Goal: Task Accomplishment & Management: Manage account settings

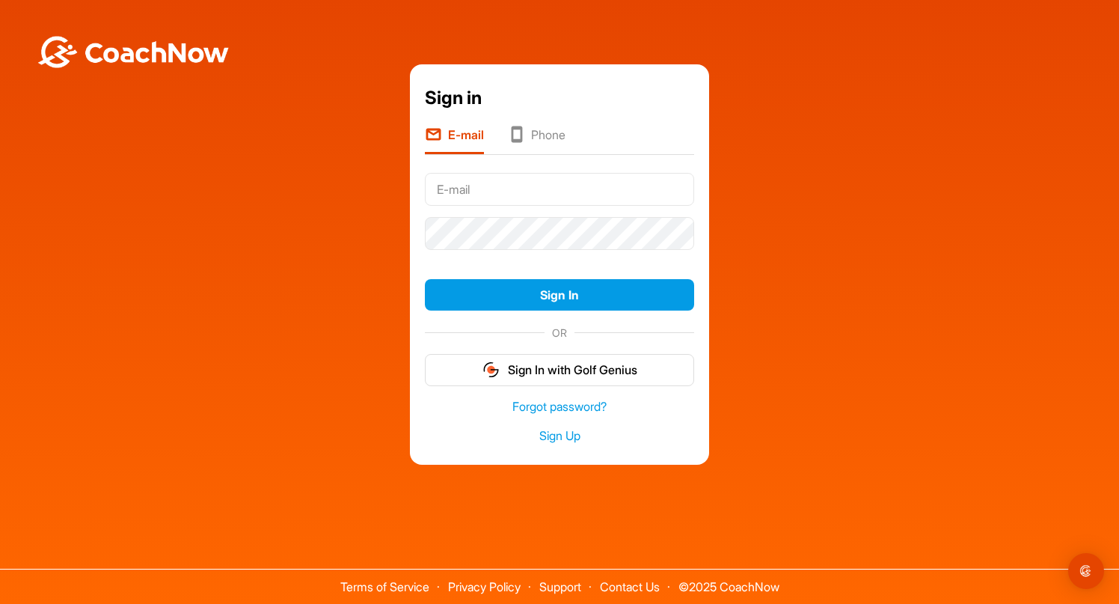
click at [610, 191] on input "text" at bounding box center [559, 189] width 269 height 33
click at [522, 186] on input "[EMAIL_ADDRESS][DOMAIN_NAME]" at bounding box center [559, 189] width 269 height 33
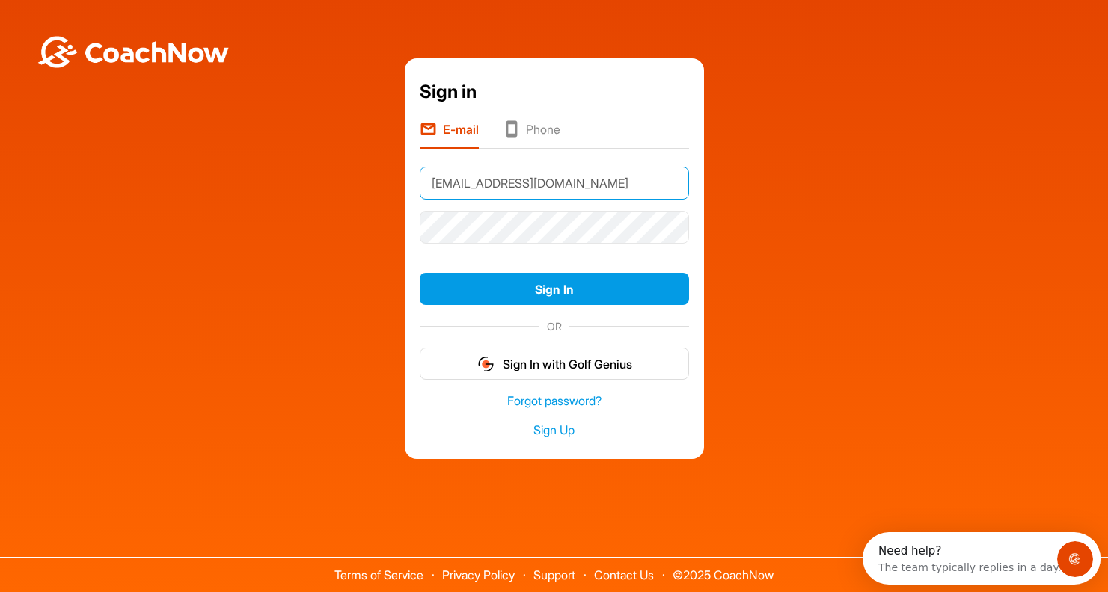
type input "[EMAIL_ADDRESS][DOMAIN_NAME]"
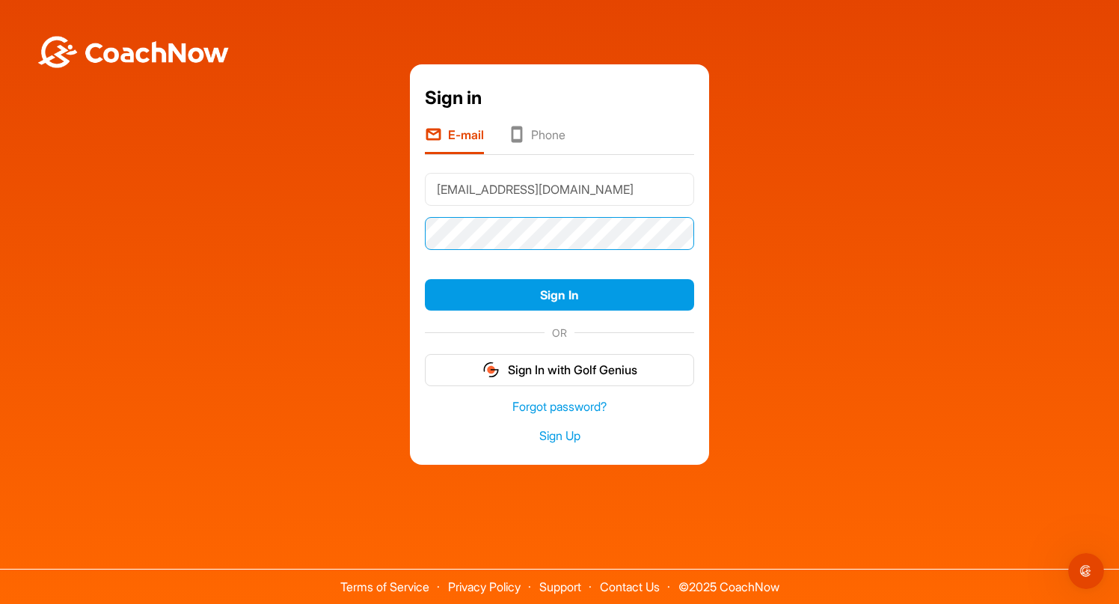
click at [425, 279] on button "Sign In" at bounding box center [559, 295] width 269 height 32
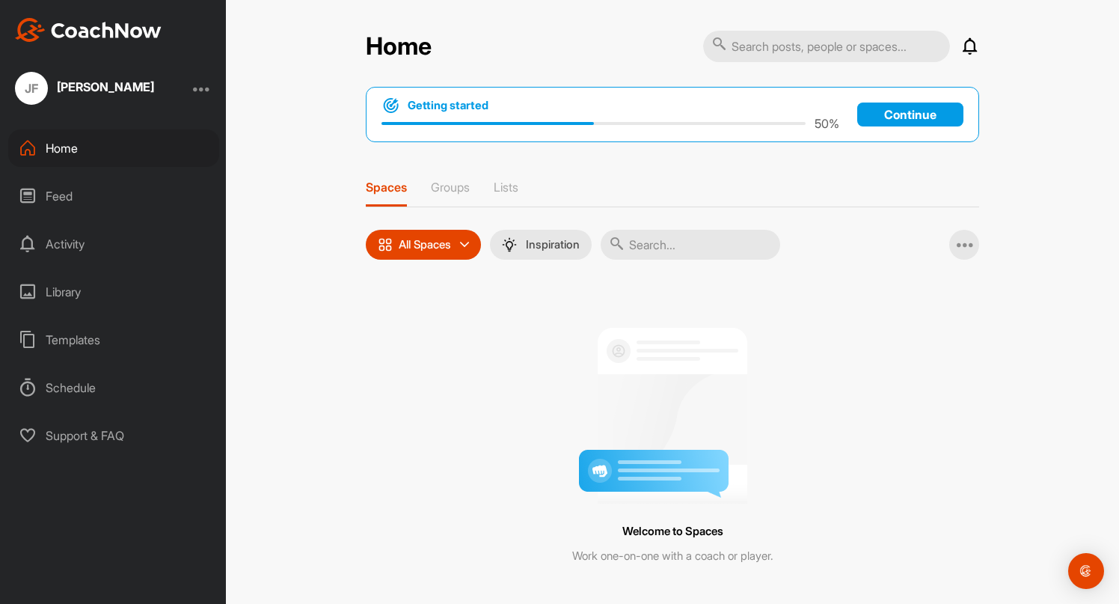
click at [203, 99] on div "[PERSON_NAME]" at bounding box center [113, 88] width 226 height 33
click at [202, 94] on div at bounding box center [202, 88] width 18 height 18
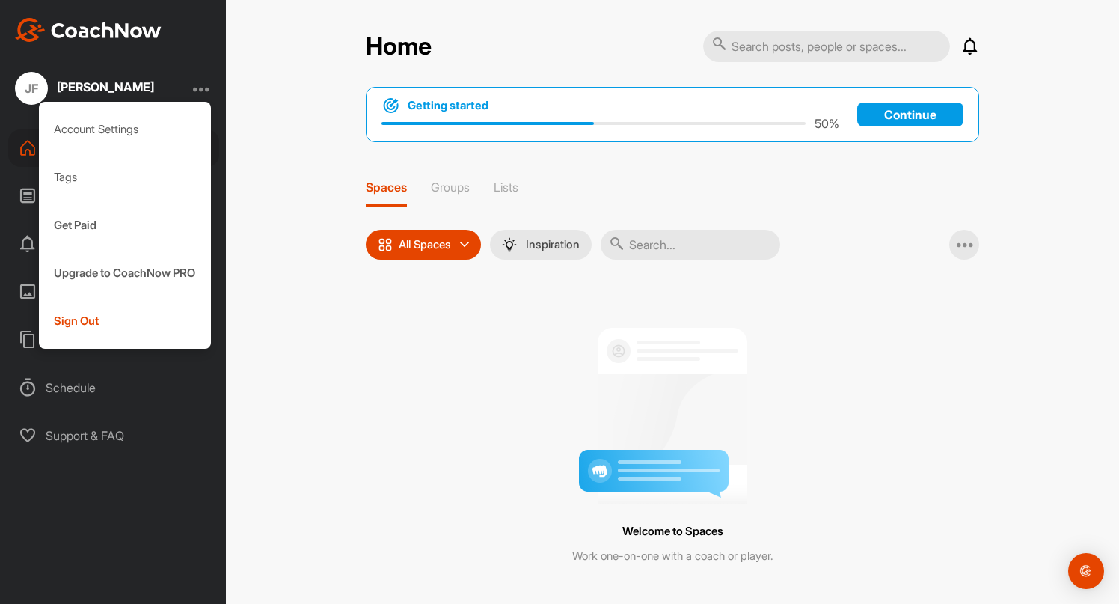
click at [289, 342] on div "Home Notifications Invitations No Notifications View All Getting started 50 % C…" at bounding box center [672, 302] width 893 height 604
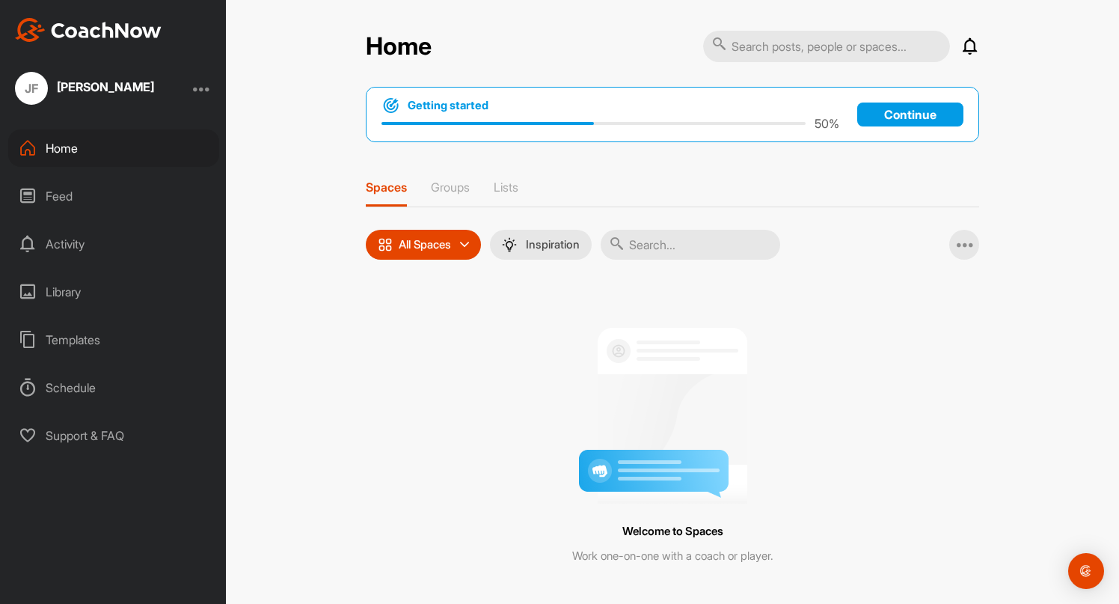
click at [72, 293] on div "Library" at bounding box center [113, 291] width 211 height 37
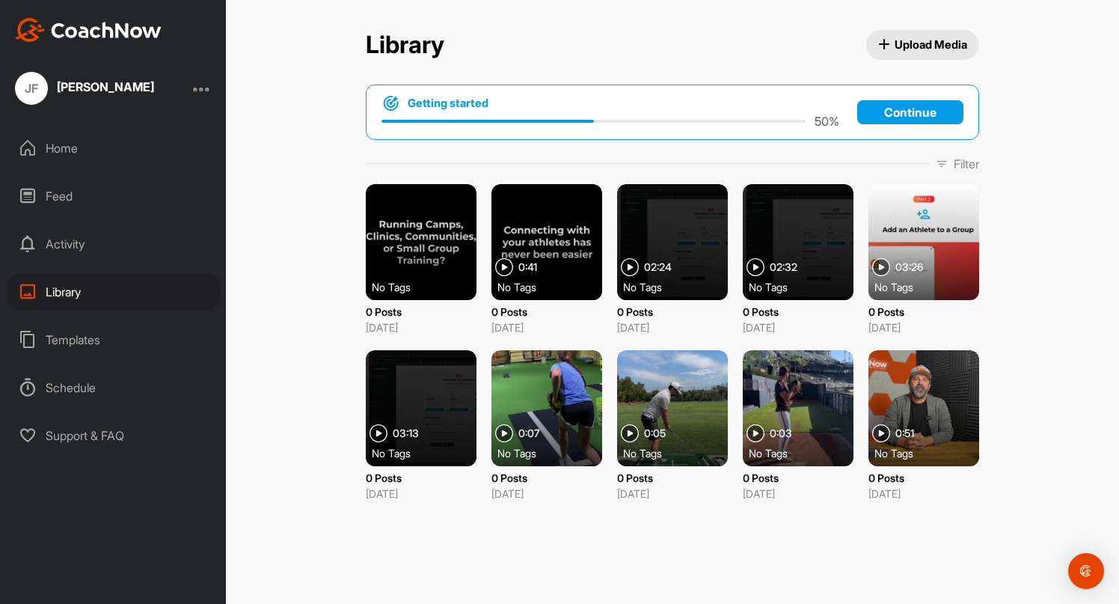
click at [889, 44] on span "Upload Media" at bounding box center [923, 45] width 90 height 16
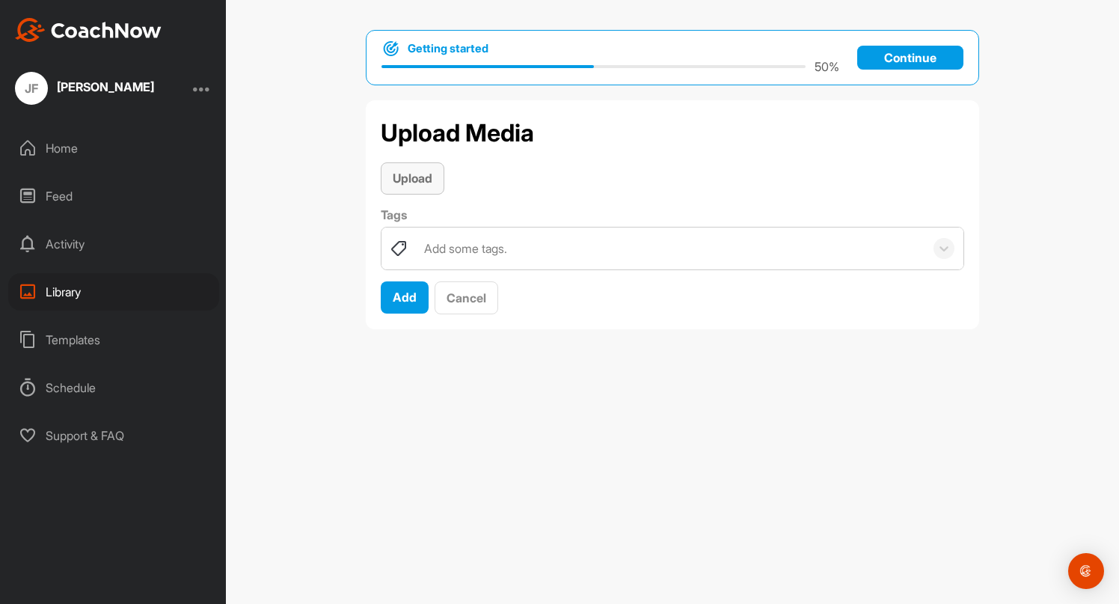
click at [428, 174] on span "Upload" at bounding box center [413, 178] width 40 height 15
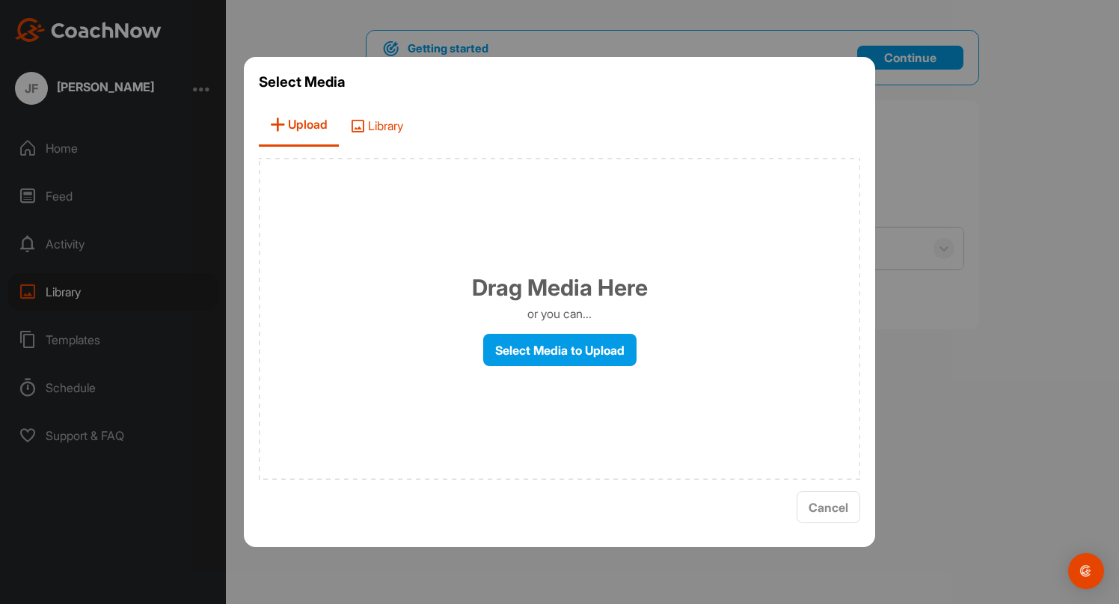
click at [384, 129] on span "Library" at bounding box center [377, 125] width 76 height 43
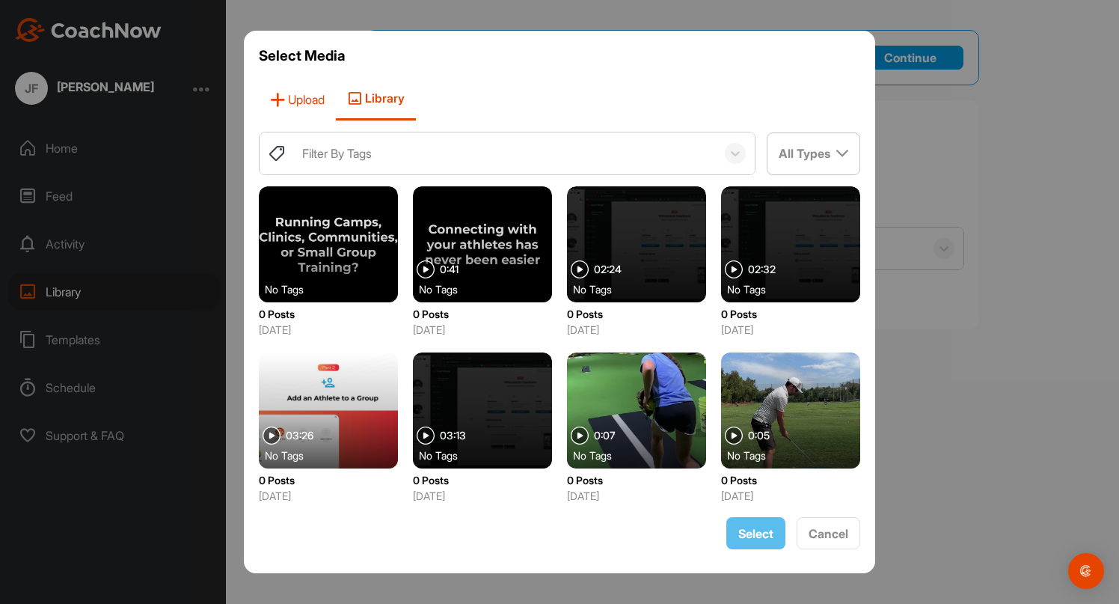
click at [298, 108] on span "Upload" at bounding box center [297, 99] width 77 height 43
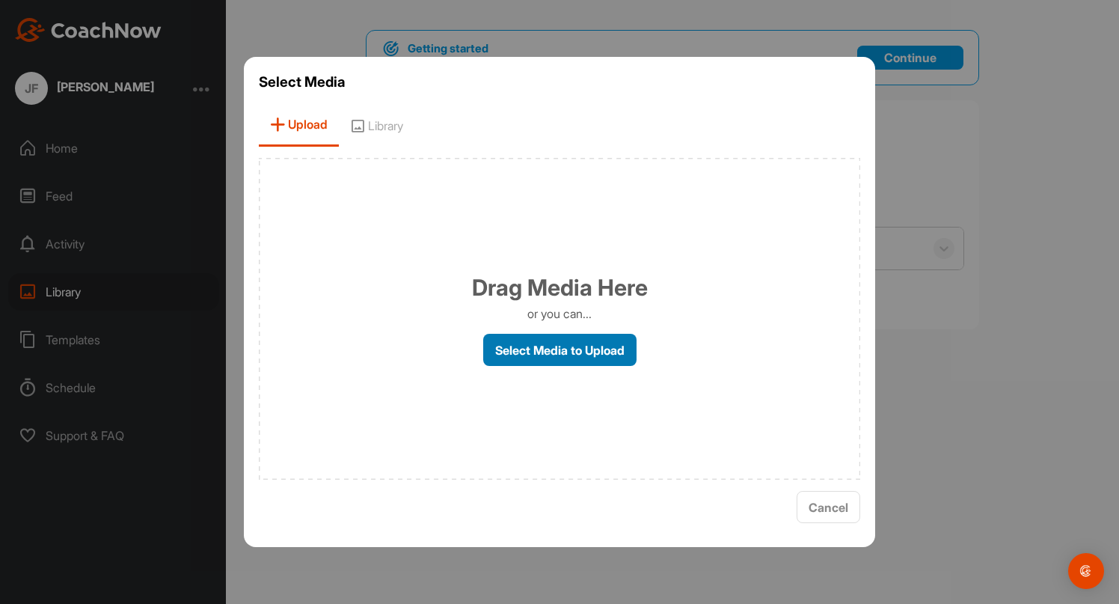
click at [574, 350] on label "Select Media to Upload" at bounding box center [559, 350] width 153 height 32
click at [0, 0] on input "Select Media to Upload" at bounding box center [0, 0] width 0 height 0
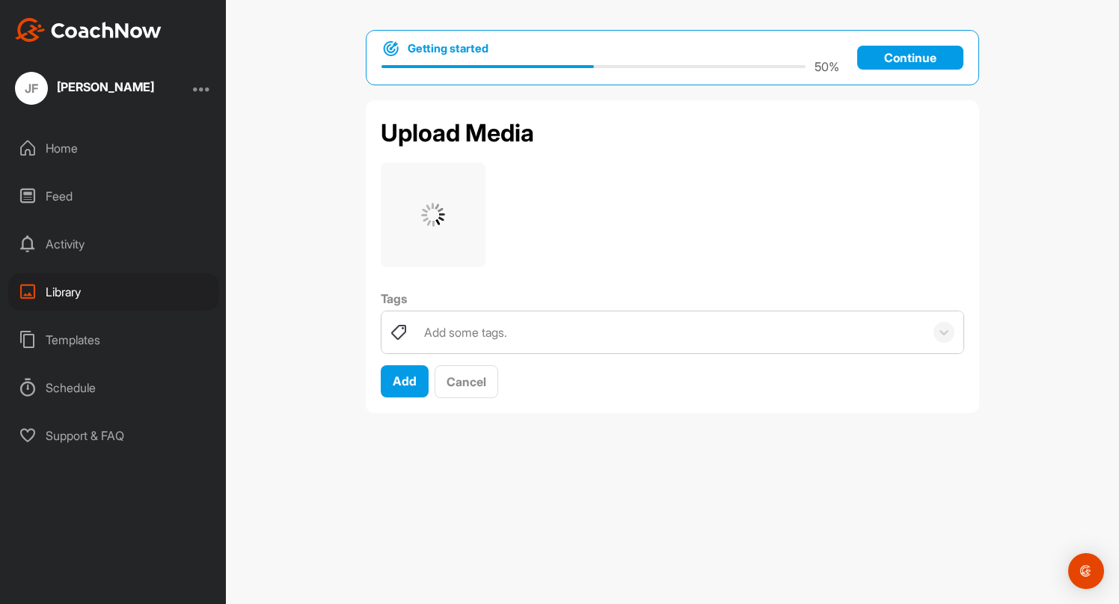
click at [491, 326] on div "Add some tags." at bounding box center [465, 332] width 83 height 18
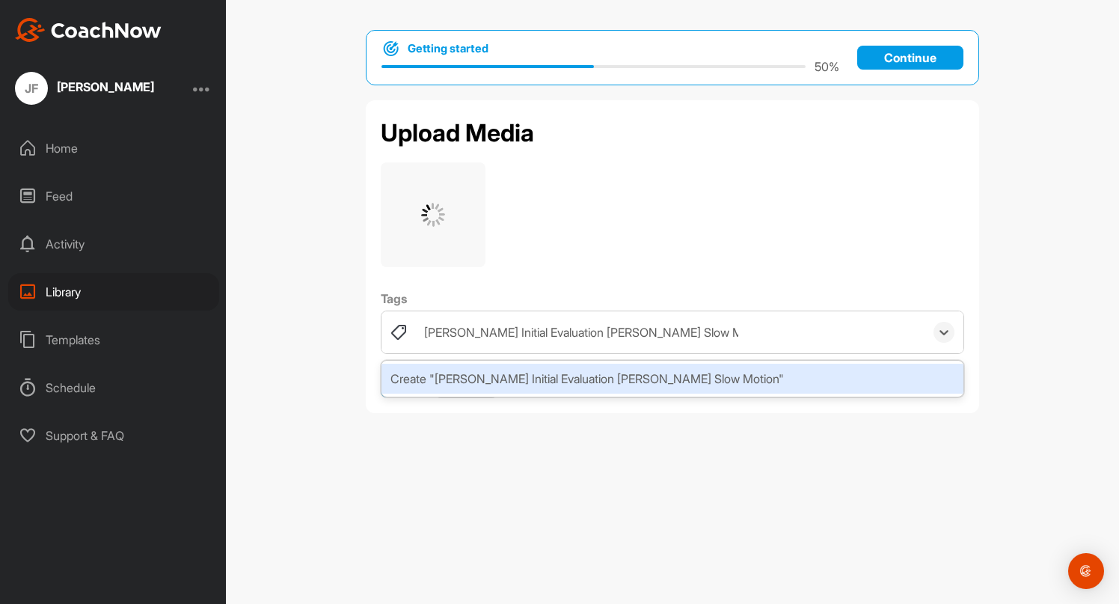
type input "Bennett Wallace Initial Evaluation Forehand Slow Motion"
click at [817, 558] on div "Getting started 50 % Continue Upload Media Tags option Create "Bennett Wallace …" at bounding box center [672, 302] width 893 height 604
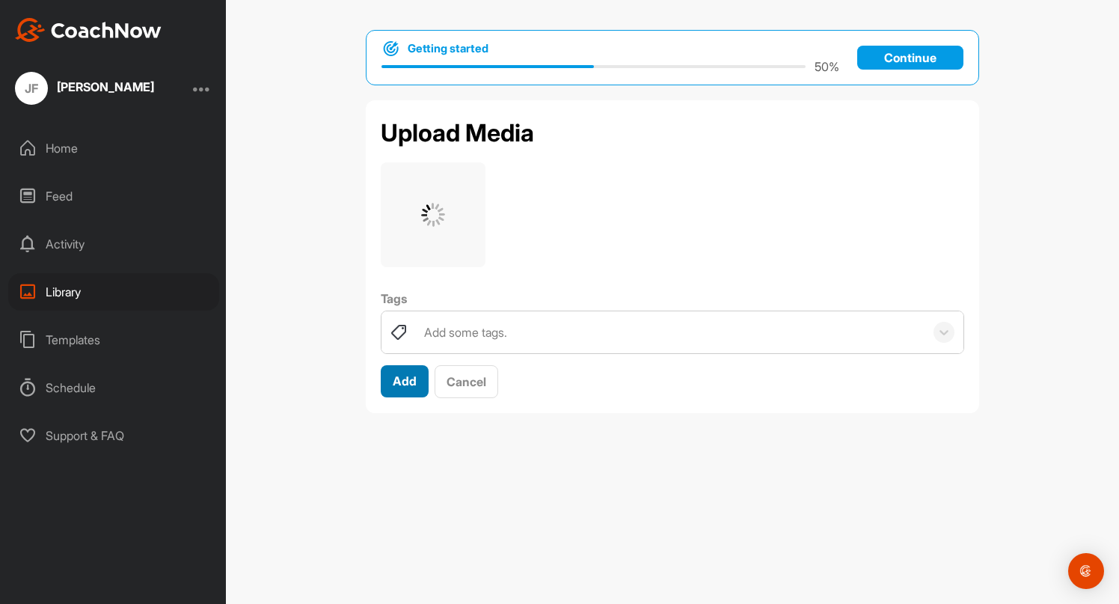
click at [417, 375] on button "Add" at bounding box center [405, 381] width 48 height 32
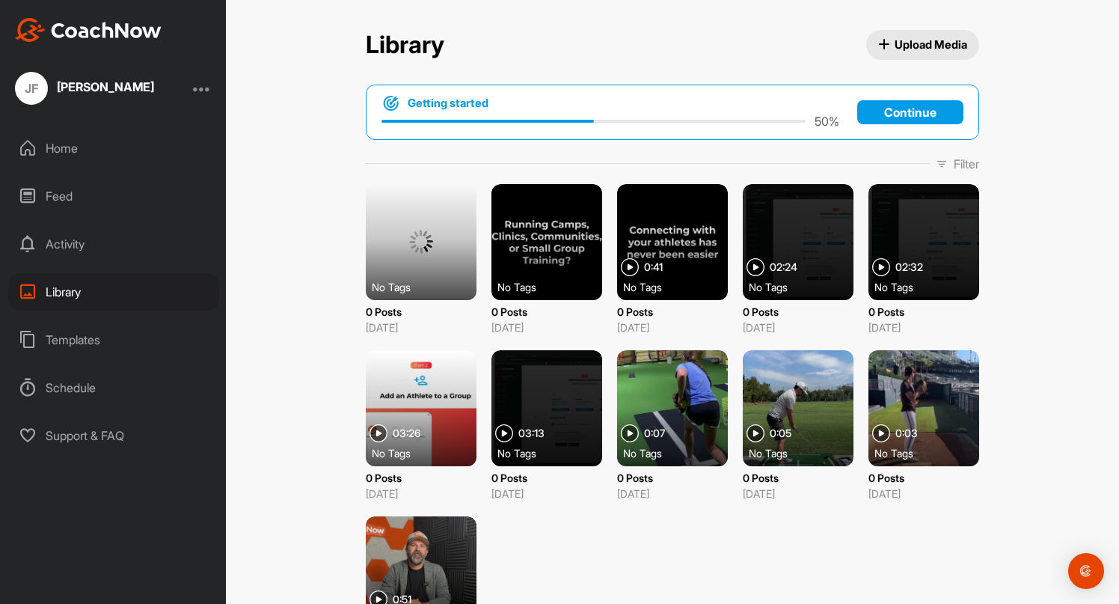
click at [860, 117] on p "Continue" at bounding box center [910, 112] width 106 height 24
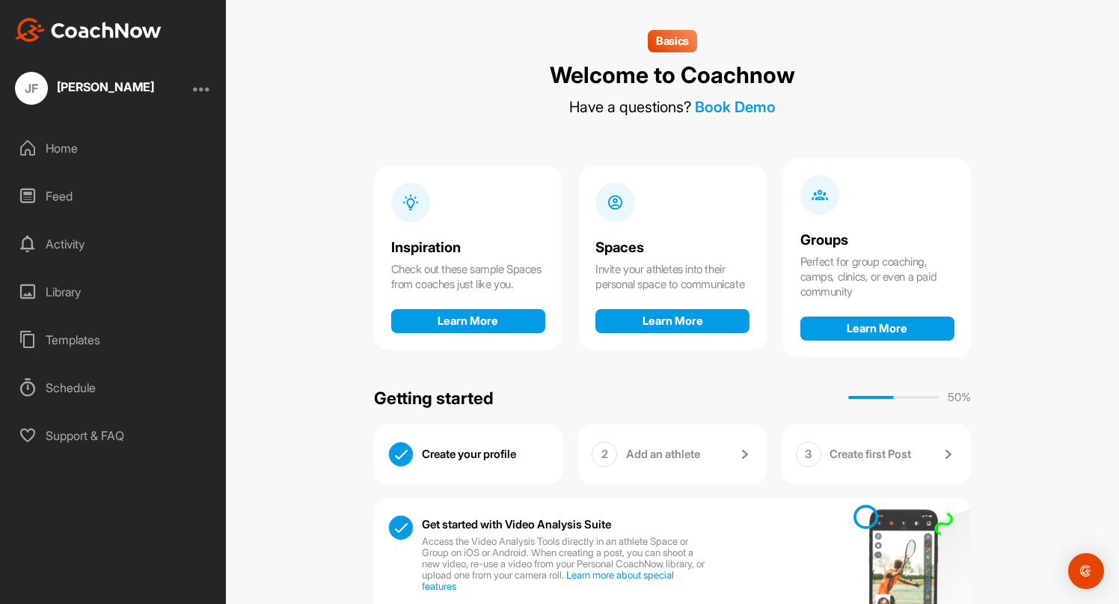
click at [203, 89] on div at bounding box center [202, 88] width 18 height 18
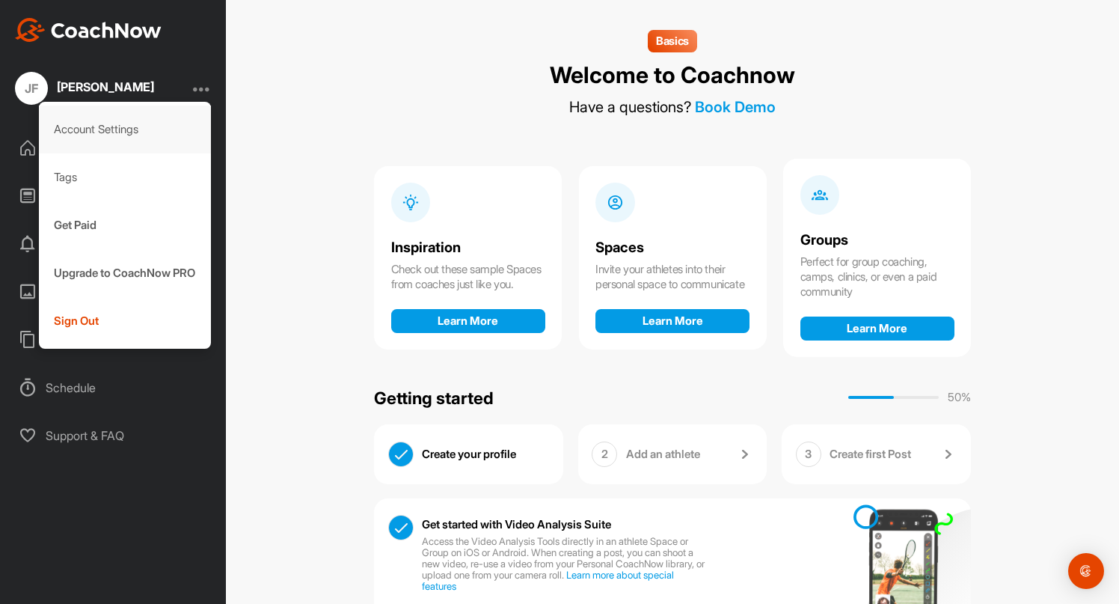
click at [137, 129] on div "Account Settings" at bounding box center [125, 129] width 173 height 48
select select "America/New_York -04:00"
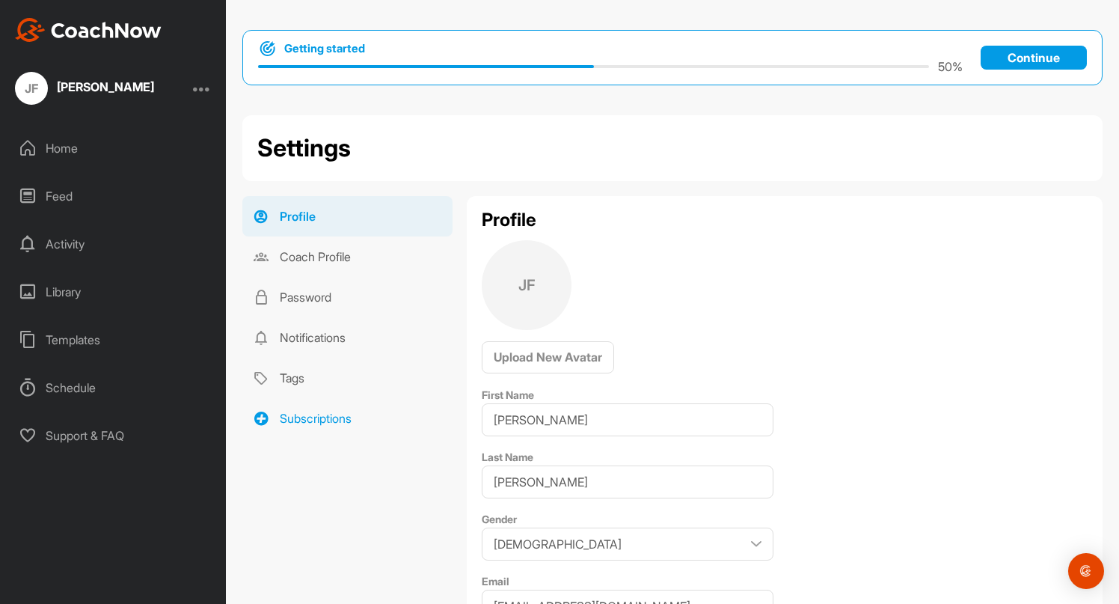
click at [318, 426] on link "Subscriptions" at bounding box center [347, 418] width 210 height 40
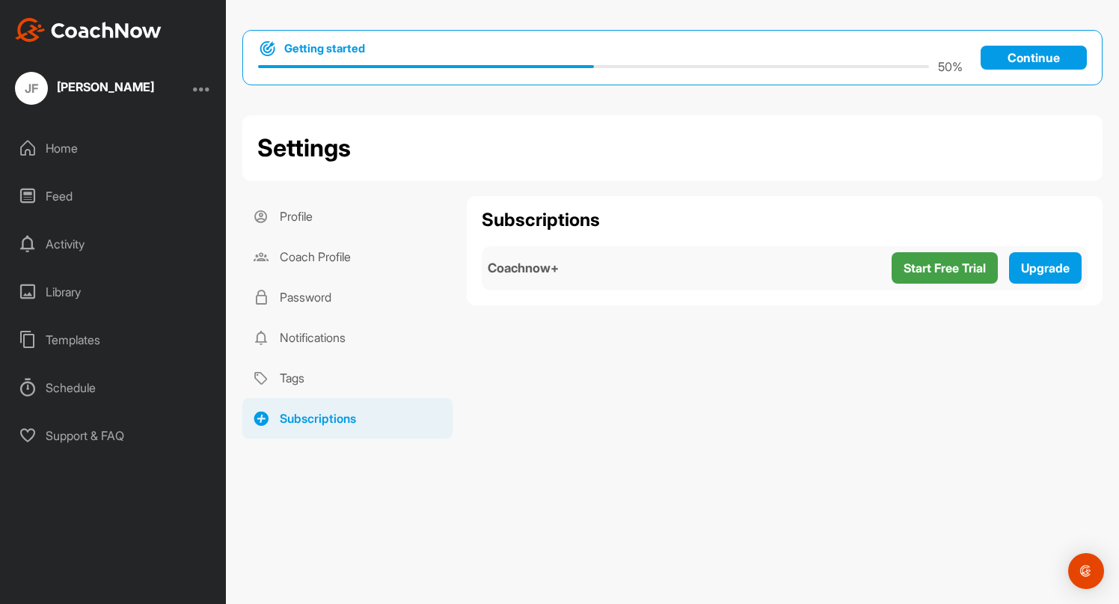
click at [541, 273] on h4 "Coachnow+" at bounding box center [523, 268] width 71 height 19
drag, startPoint x: 562, startPoint y: 271, endPoint x: 489, endPoint y: 273, distance: 72.6
click at [489, 272] on div "Coachnow+ Start Free Trial Upgrade" at bounding box center [785, 268] width 606 height 45
click at [613, 278] on div "Coachnow+ Start Free Trial Upgrade" at bounding box center [785, 268] width 606 height 45
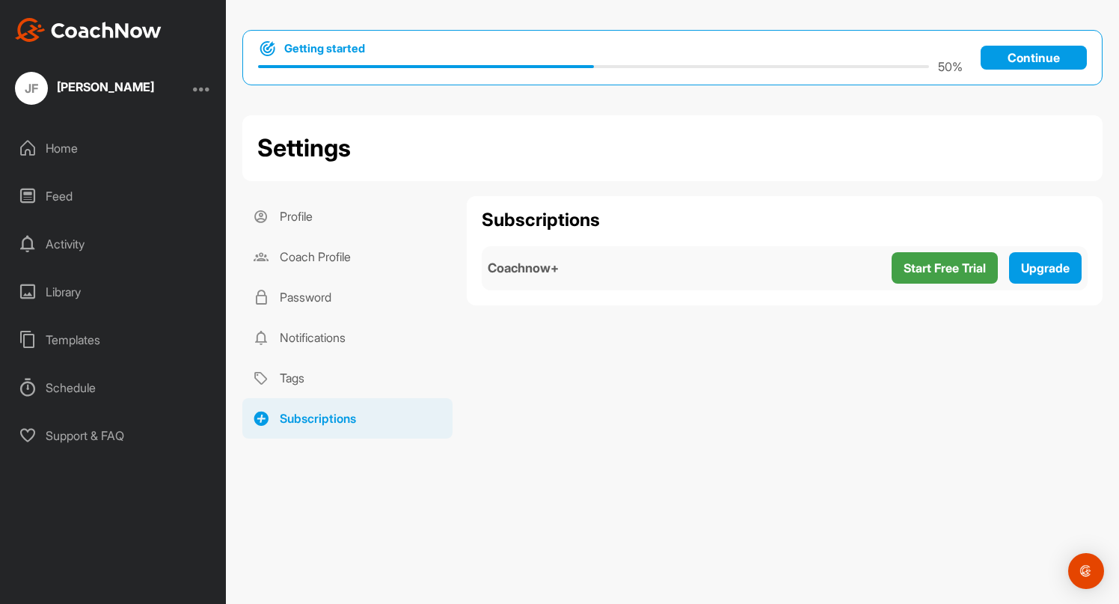
click at [613, 277] on div "Coachnow+ Start Free Trial Upgrade" at bounding box center [785, 268] width 606 height 45
click at [1031, 283] on button "Upgrade" at bounding box center [1045, 268] width 73 height 32
click at [1027, 268] on span "Upgrade" at bounding box center [1045, 267] width 49 height 15
click at [711, 411] on div "Subscriptions Coachnow+ Start Free Trial Upgrade" at bounding box center [785, 317] width 636 height 242
drag, startPoint x: 530, startPoint y: 209, endPoint x: 524, endPoint y: 243, distance: 35.1
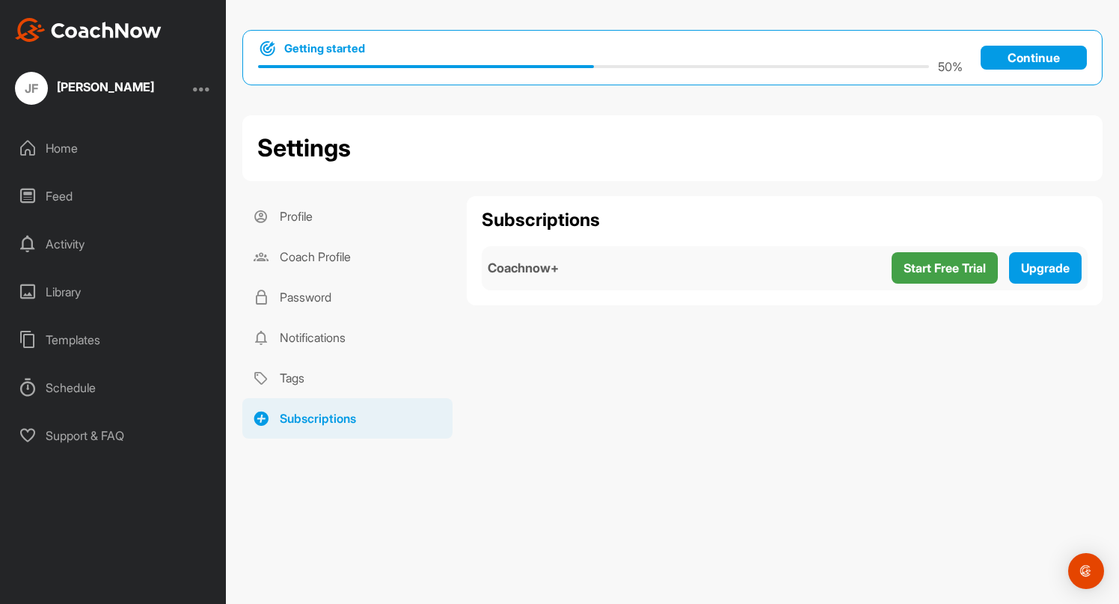
click at [530, 211] on h1 "Subscriptions" at bounding box center [785, 220] width 606 height 18
drag, startPoint x: 524, startPoint y: 243, endPoint x: 524, endPoint y: 280, distance: 37.4
click at [524, 245] on div "Subscriptions Coachnow+ Start Free Trial Upgrade" at bounding box center [785, 250] width 636 height 109
click at [524, 280] on div "Coachnow+ Start Free Trial Upgrade" at bounding box center [785, 268] width 606 height 45
click at [309, 380] on link "Tags" at bounding box center [347, 378] width 210 height 40
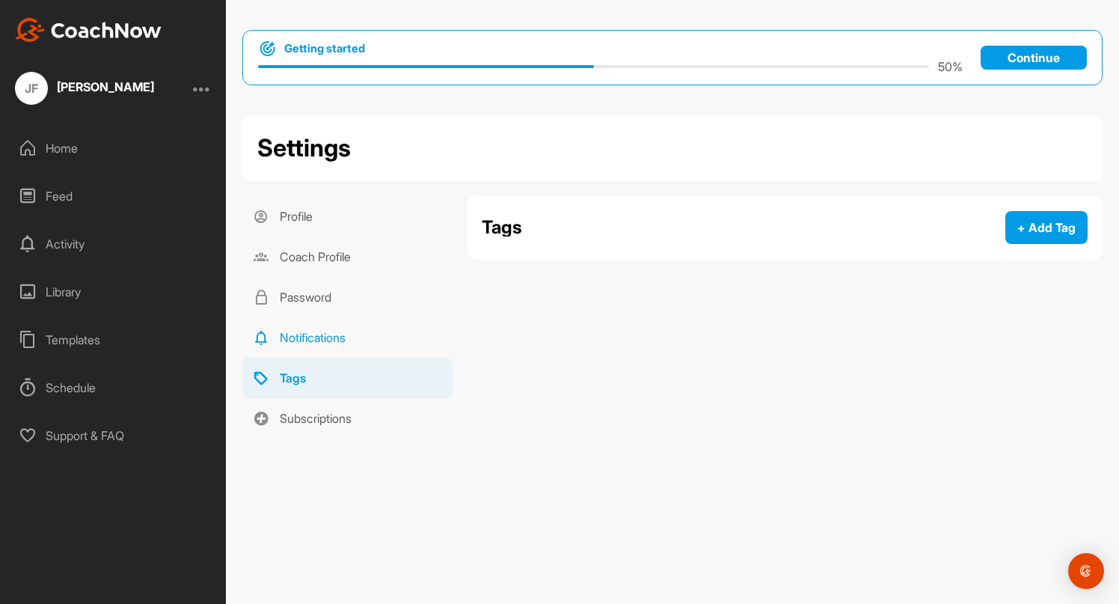
click at [304, 345] on link "Notifications" at bounding box center [347, 337] width 210 height 40
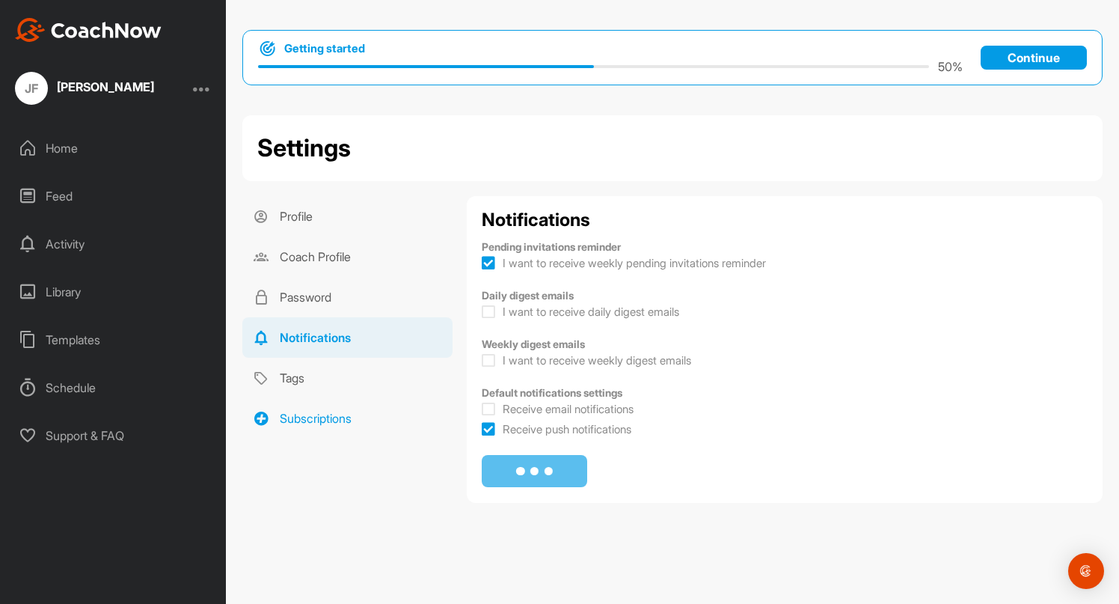
checkbox input "true"
click at [310, 420] on link "Subscriptions" at bounding box center [347, 418] width 210 height 40
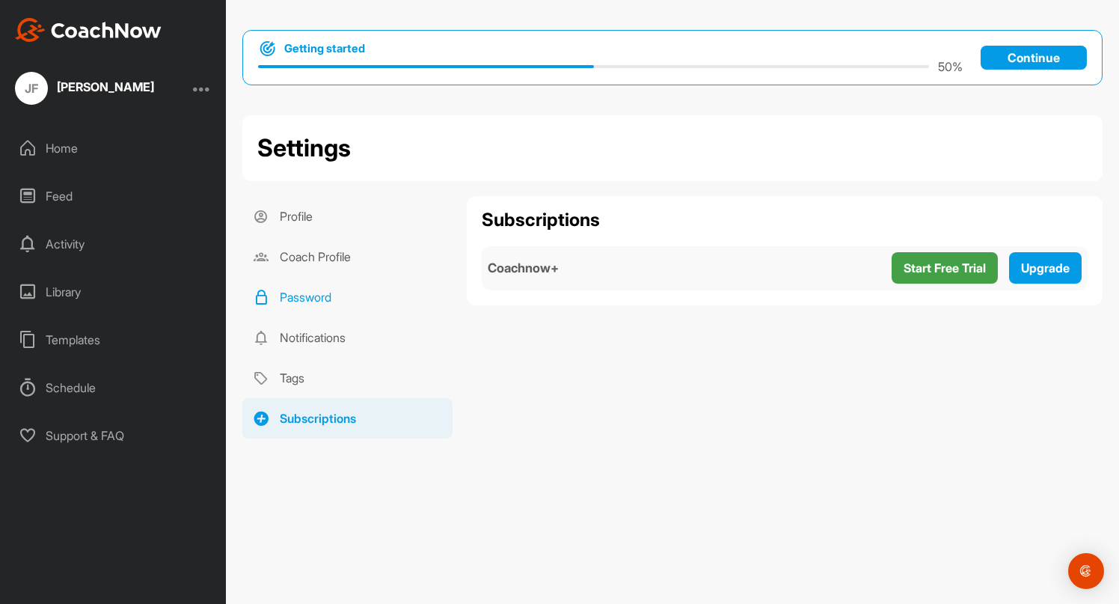
click at [328, 289] on link "Password" at bounding box center [347, 297] width 210 height 40
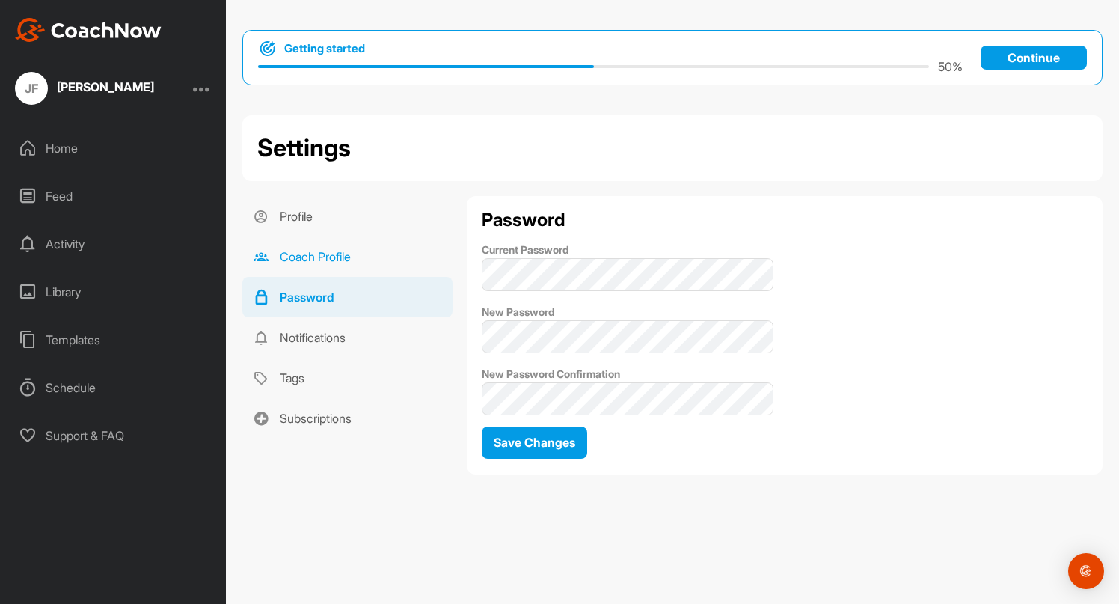
click at [326, 263] on link "Coach Profile" at bounding box center [347, 256] width 210 height 40
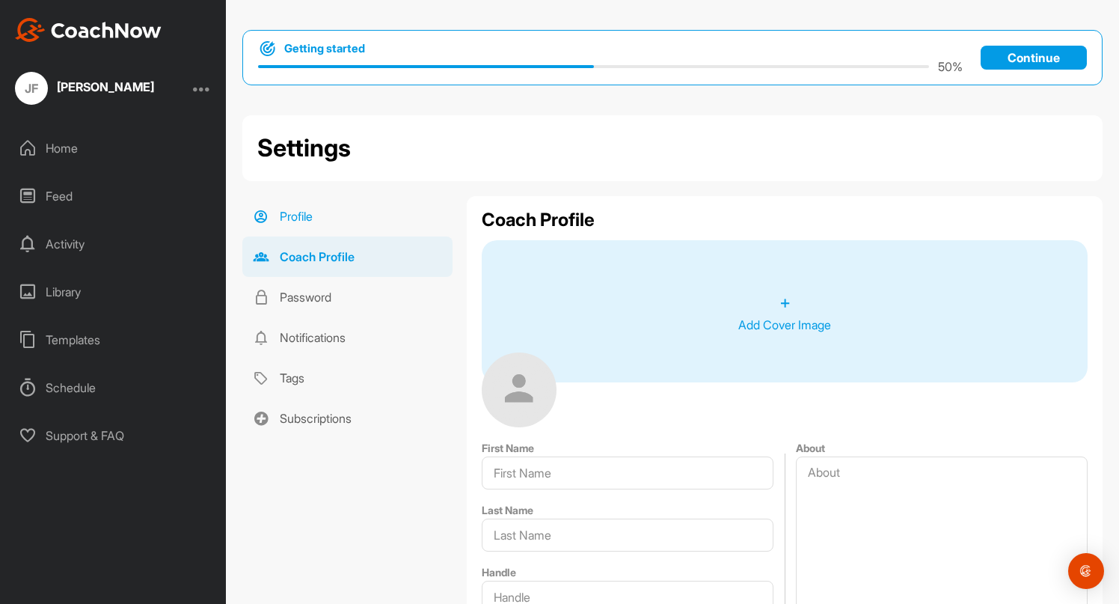
type input "J.C."
type input "Freeman"
click at [316, 215] on link "Profile" at bounding box center [347, 216] width 210 height 40
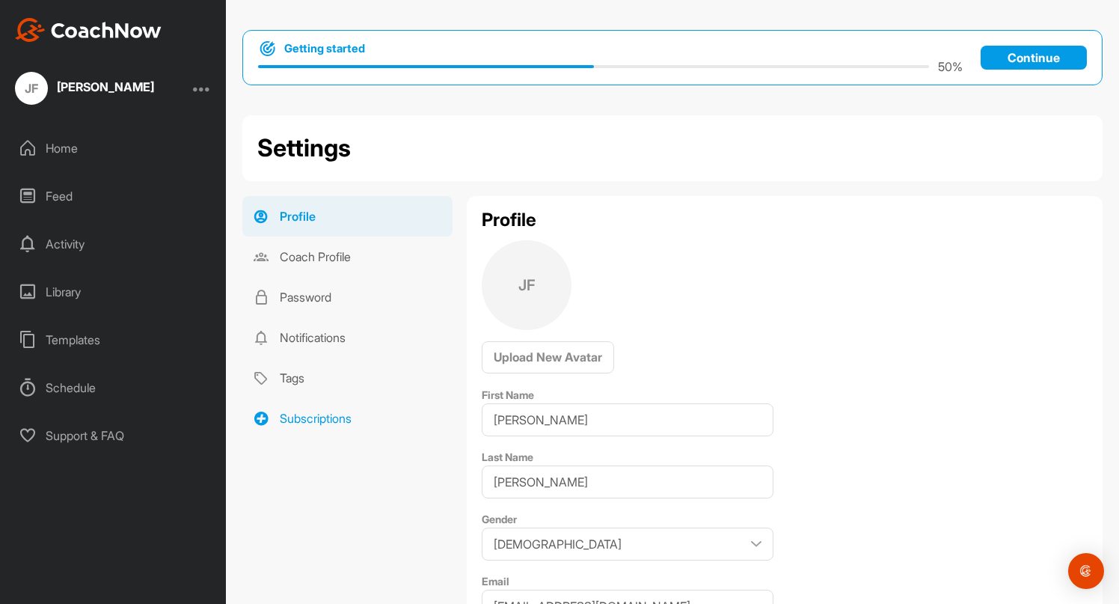
click at [302, 421] on link "Subscriptions" at bounding box center [347, 418] width 210 height 40
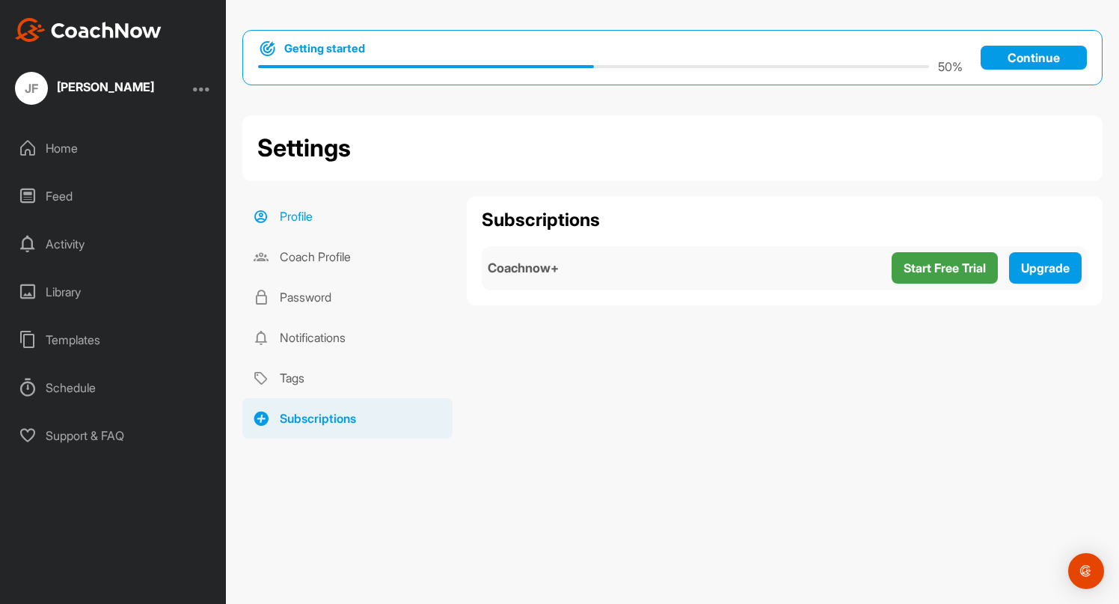
click at [331, 209] on link "Profile" at bounding box center [347, 216] width 210 height 40
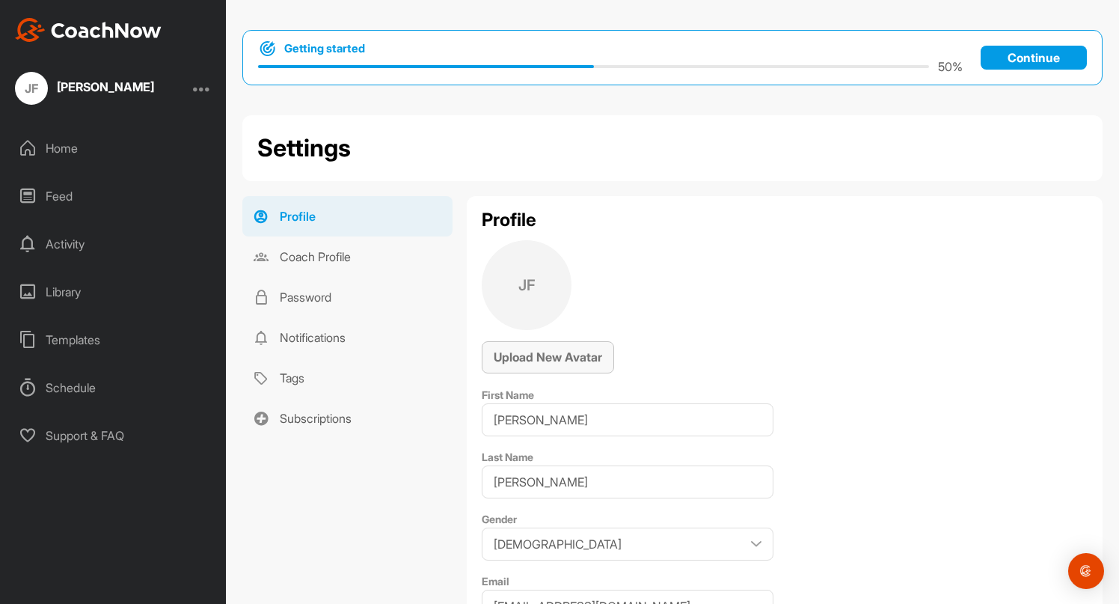
click at [565, 352] on span "Upload New Avatar" at bounding box center [548, 356] width 108 height 15
click at [297, 220] on link "Profile" at bounding box center [347, 216] width 210 height 40
click at [88, 142] on div "Home" at bounding box center [113, 147] width 211 height 37
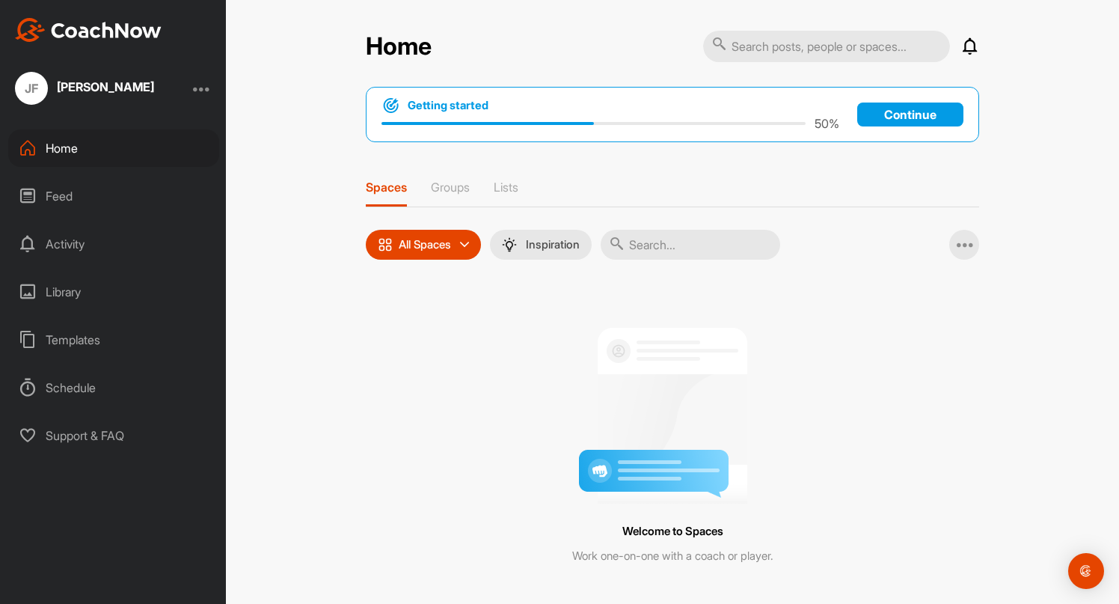
click at [68, 294] on div "Library" at bounding box center [113, 291] width 211 height 37
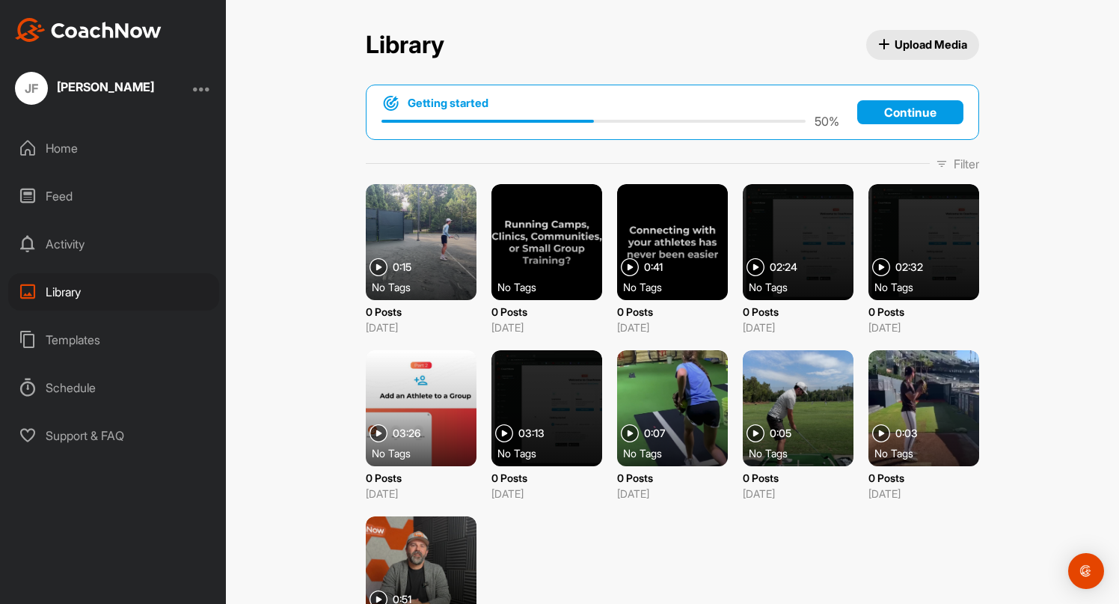
click at [407, 252] on div at bounding box center [421, 242] width 111 height 116
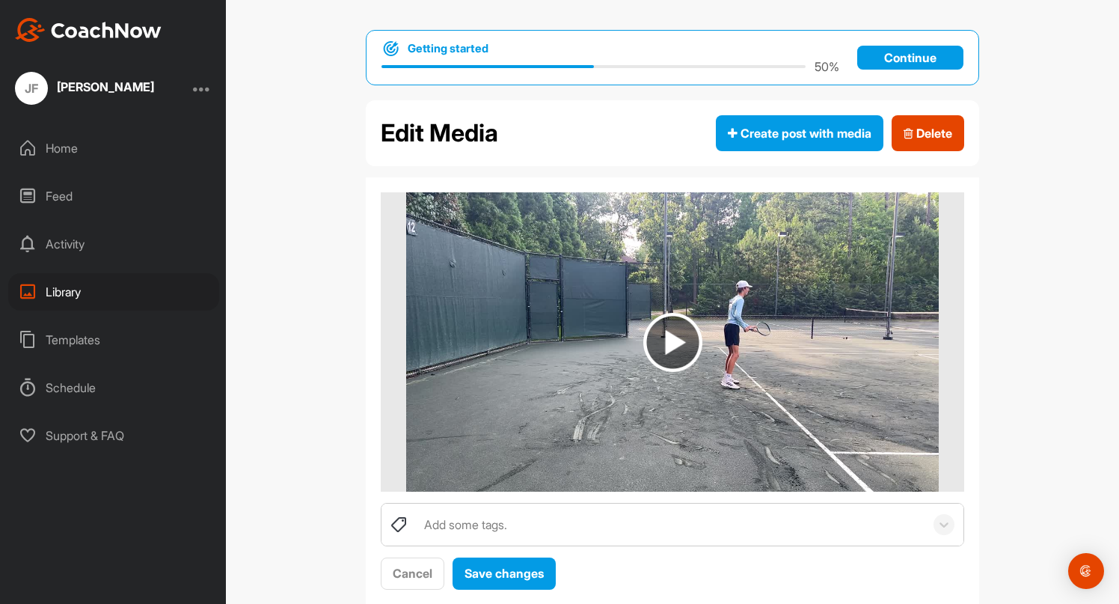
click at [665, 337] on img at bounding box center [672, 342] width 59 height 59
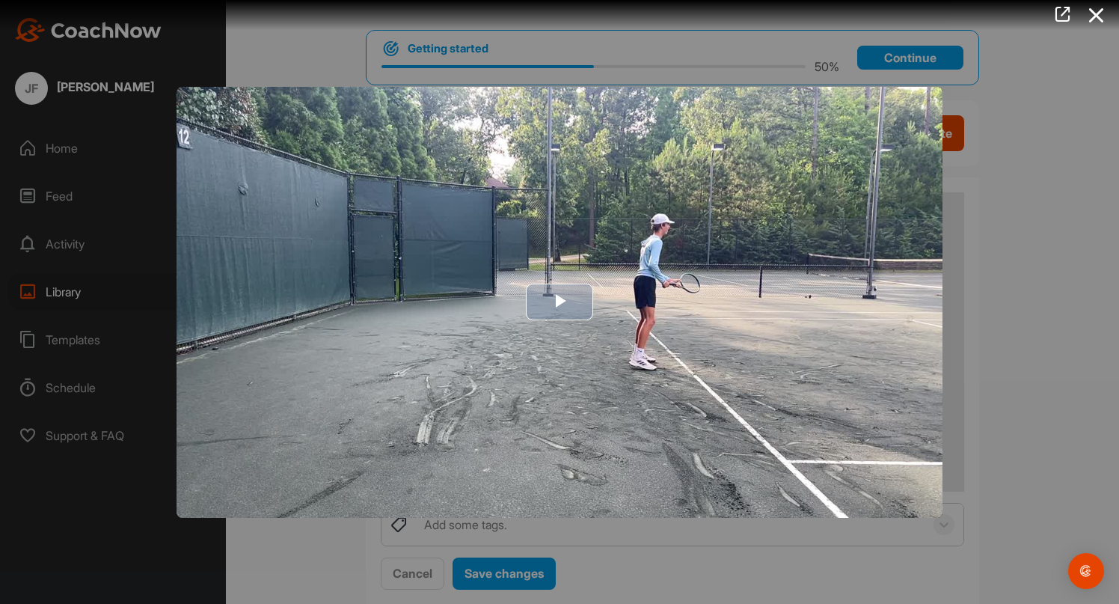
click at [559, 302] on span "Video Player" at bounding box center [559, 302] width 0 height 0
click at [1012, 312] on div at bounding box center [559, 302] width 1119 height 604
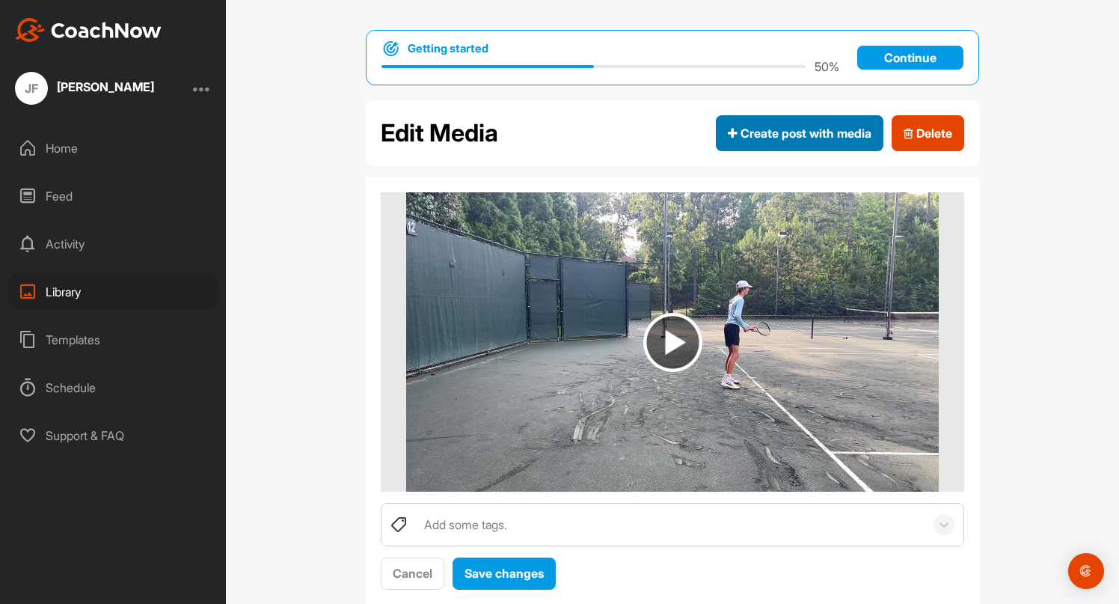
click at [824, 144] on button "Create post with media" at bounding box center [800, 133] width 168 height 36
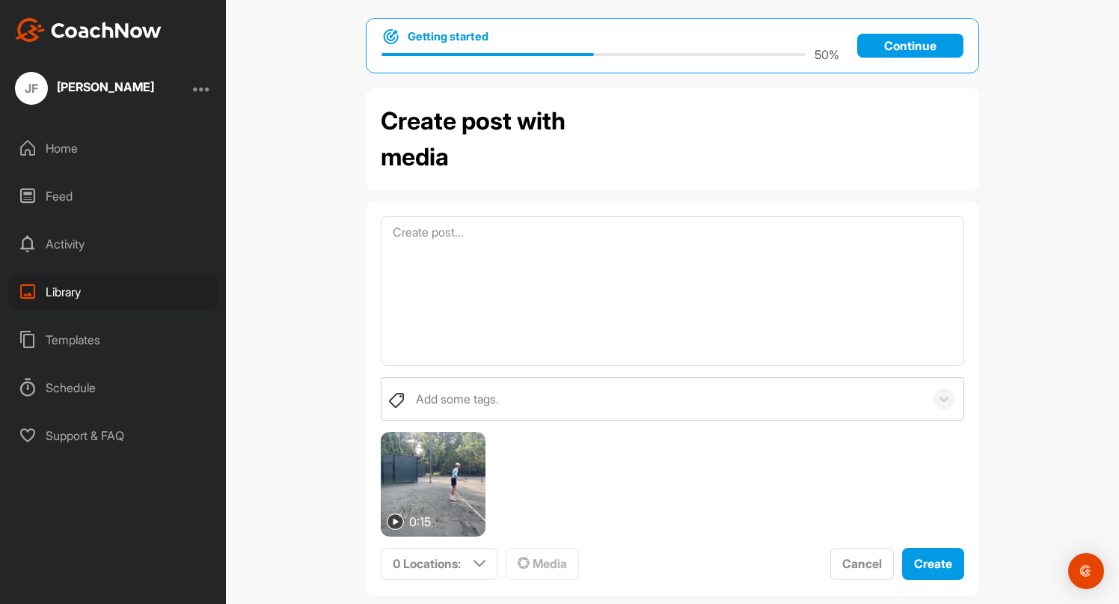
scroll to position [38, 0]
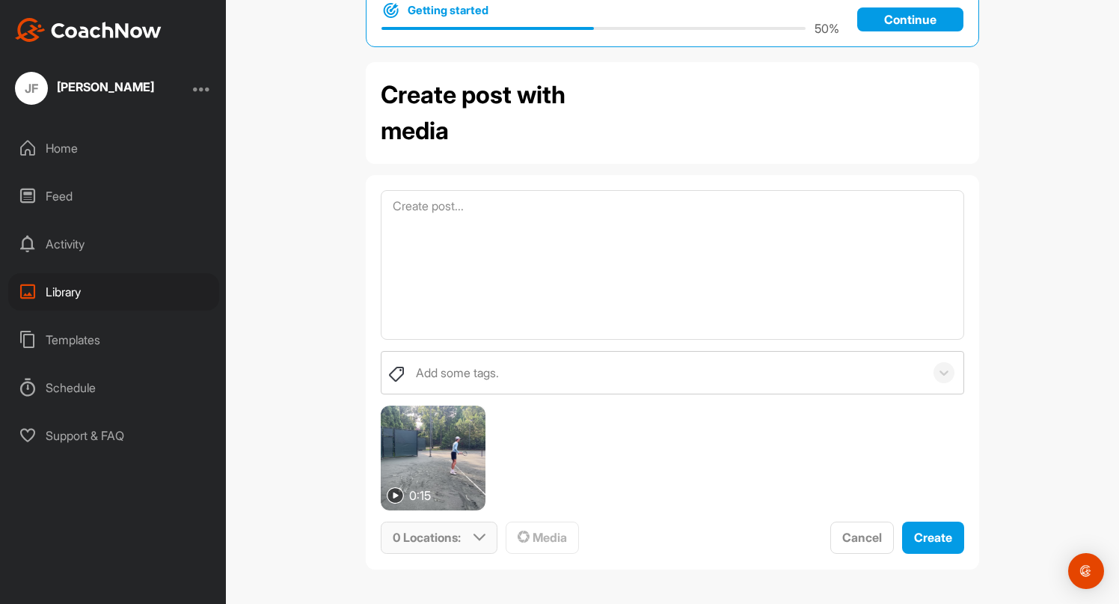
click at [479, 546] on div "0 Locations :" at bounding box center [438, 537] width 115 height 31
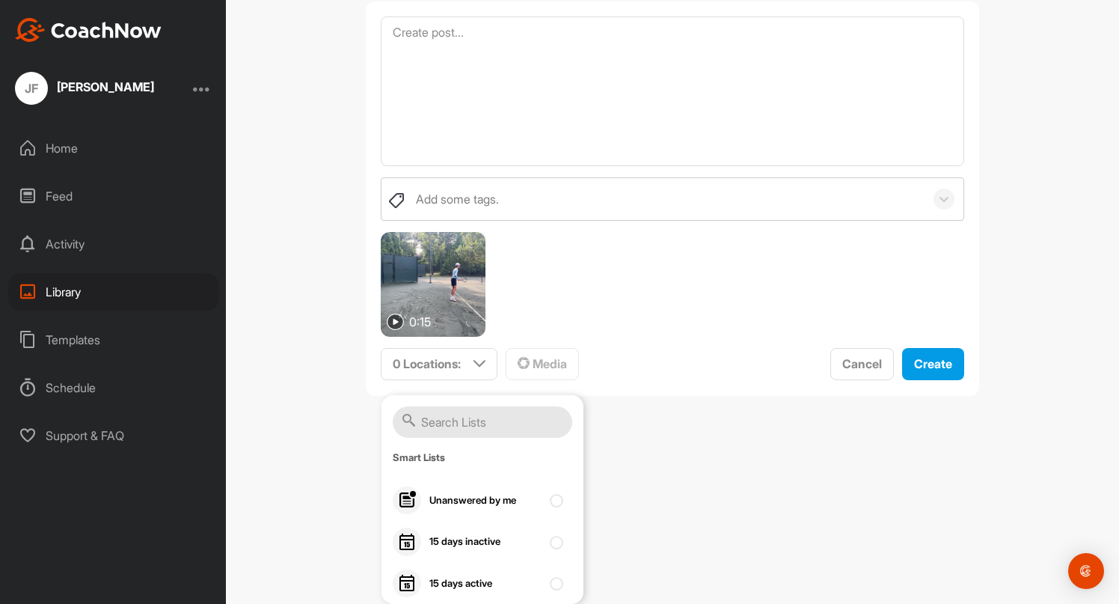
click at [628, 366] on span "0 Locations : Smart Lists Unanswered by me 15 days inactive 15 days active Medi…" at bounding box center [672, 364] width 583 height 33
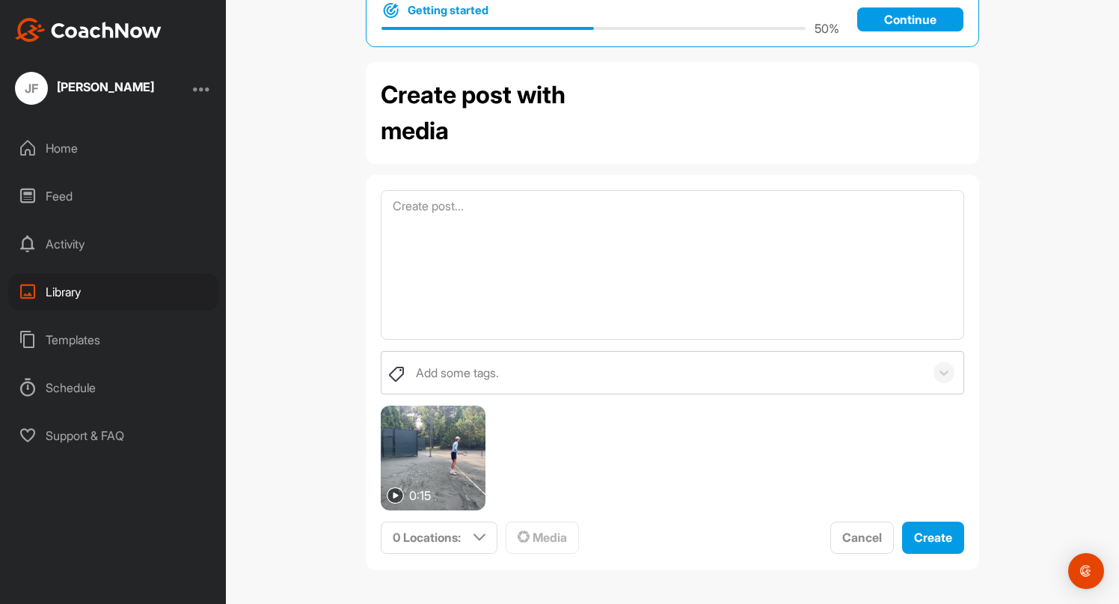
click at [544, 517] on div "Add some tags. 0:15 0 Locations : Smart Lists Unanswered by me 15 days inactive…" at bounding box center [672, 452] width 583 height 203
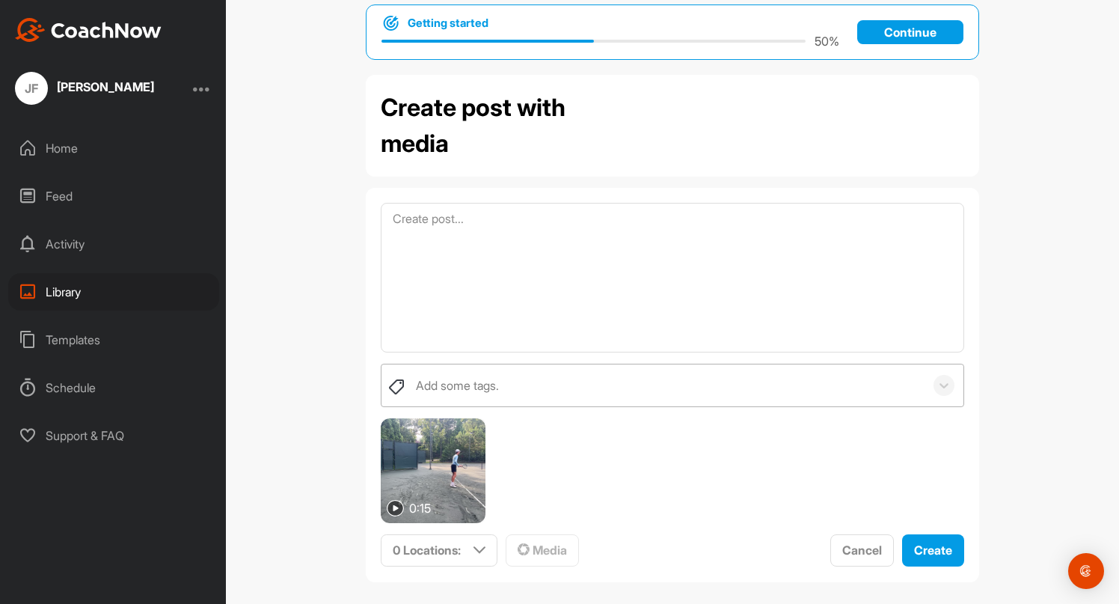
scroll to position [0, 0]
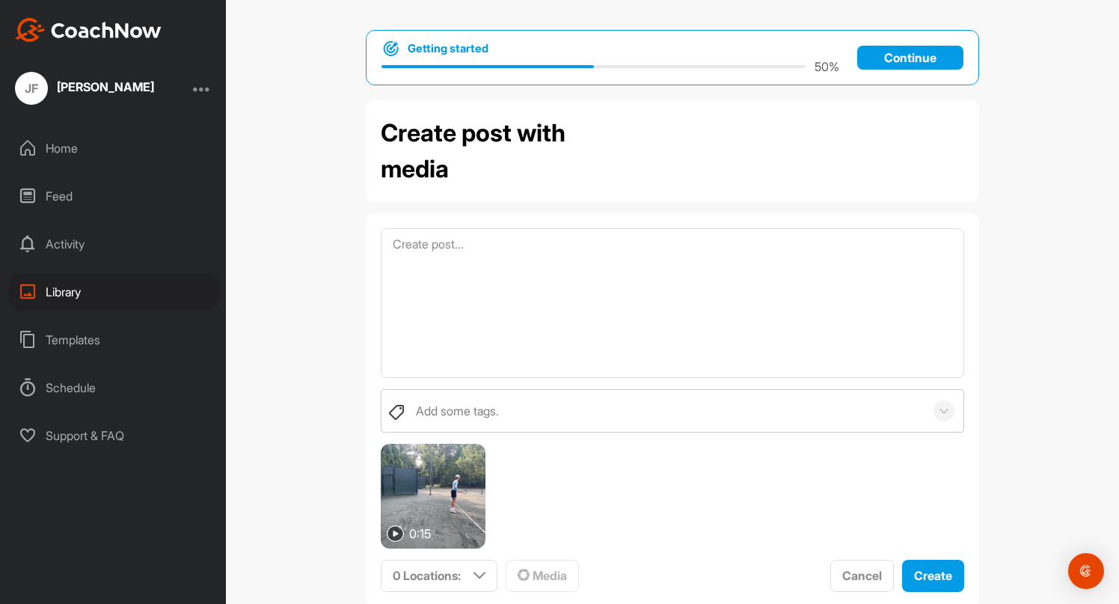
click at [103, 137] on div "Home" at bounding box center [113, 147] width 211 height 37
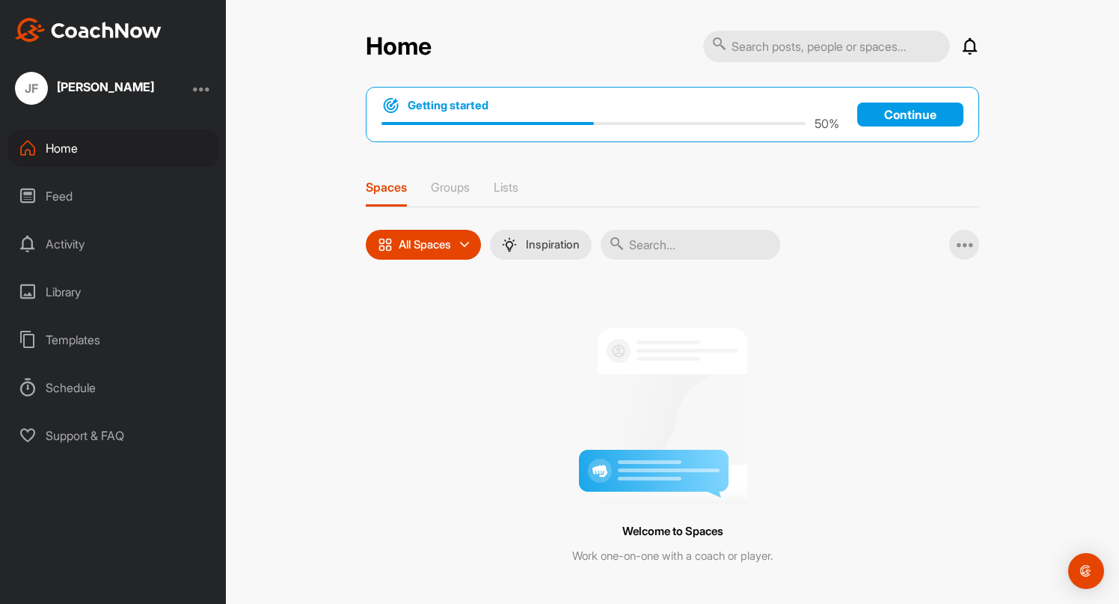
click at [69, 191] on div "Feed" at bounding box center [113, 195] width 211 height 37
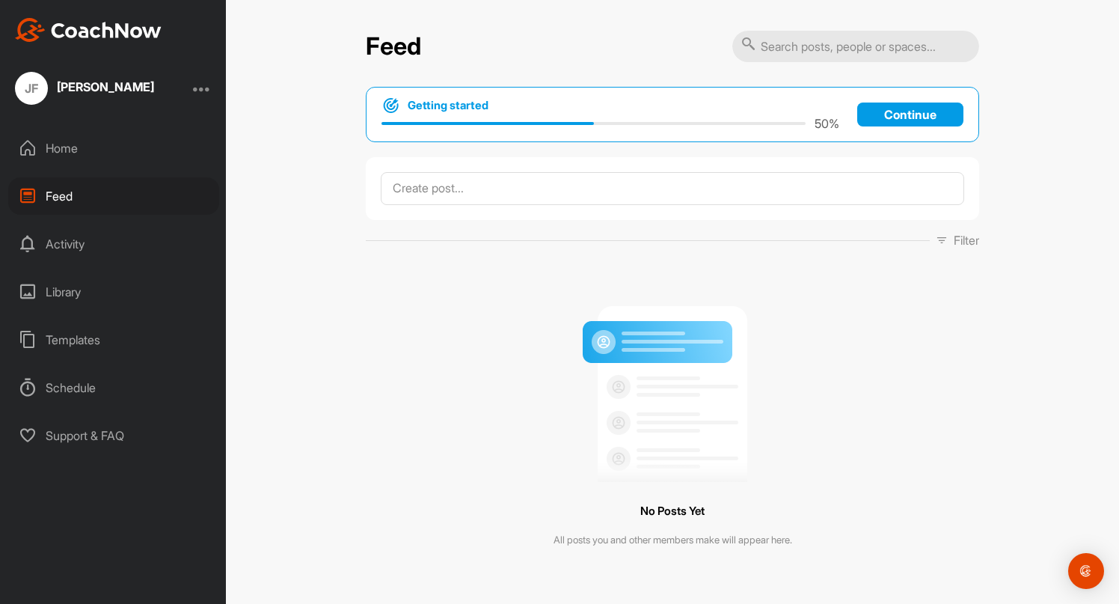
click at [77, 241] on div "Activity" at bounding box center [113, 243] width 211 height 37
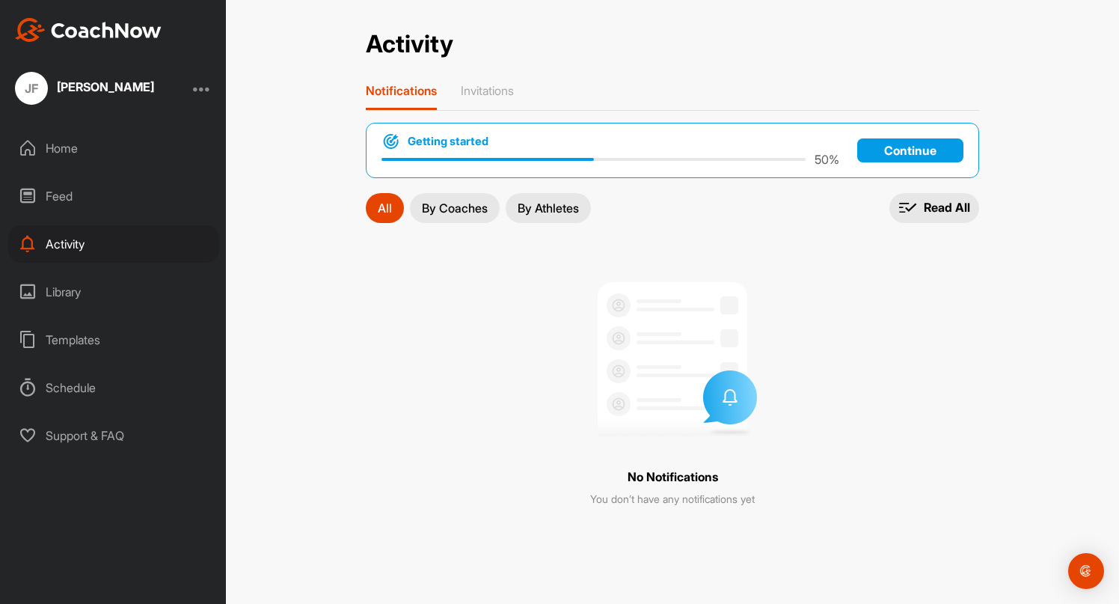
click at [72, 280] on div "Library" at bounding box center [113, 291] width 211 height 37
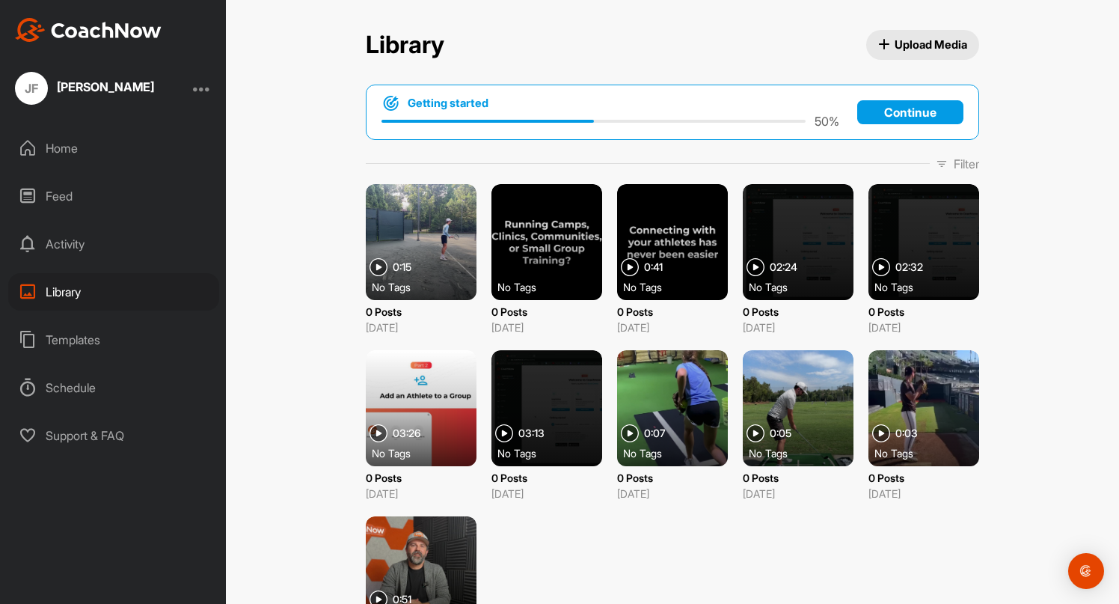
click at [78, 340] on div "Templates" at bounding box center [113, 339] width 211 height 37
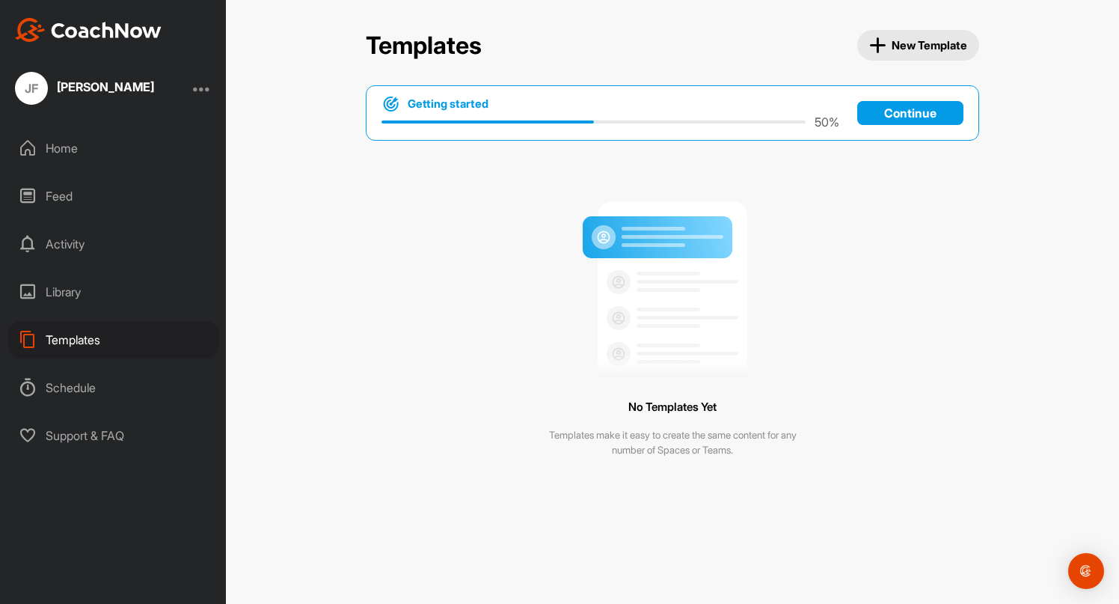
click at [99, 391] on div "Schedule" at bounding box center [113, 387] width 211 height 37
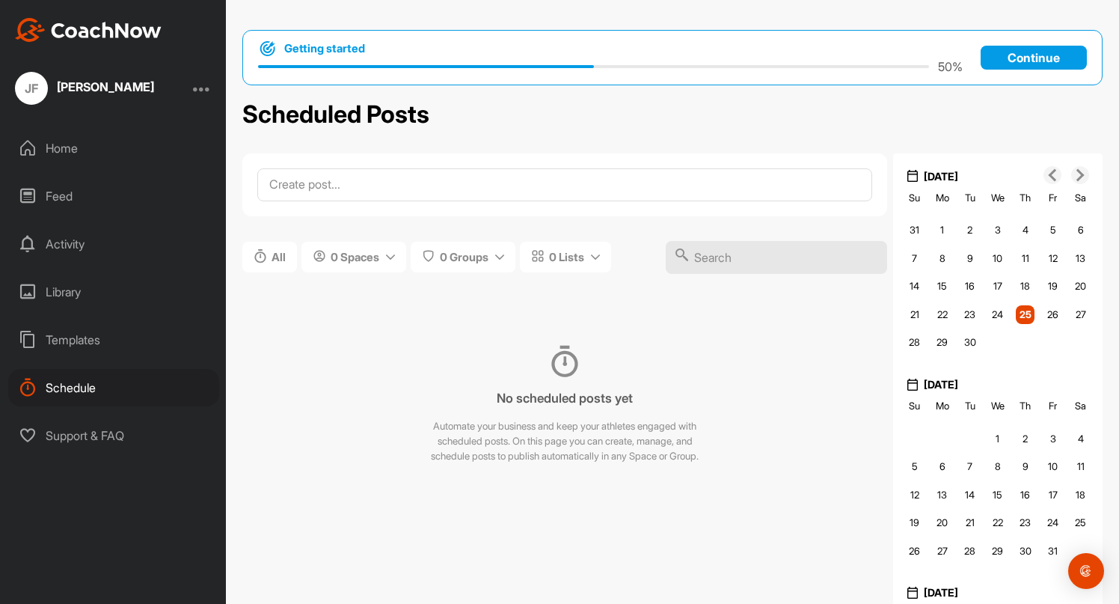
click at [85, 345] on div "Templates" at bounding box center [113, 339] width 211 height 37
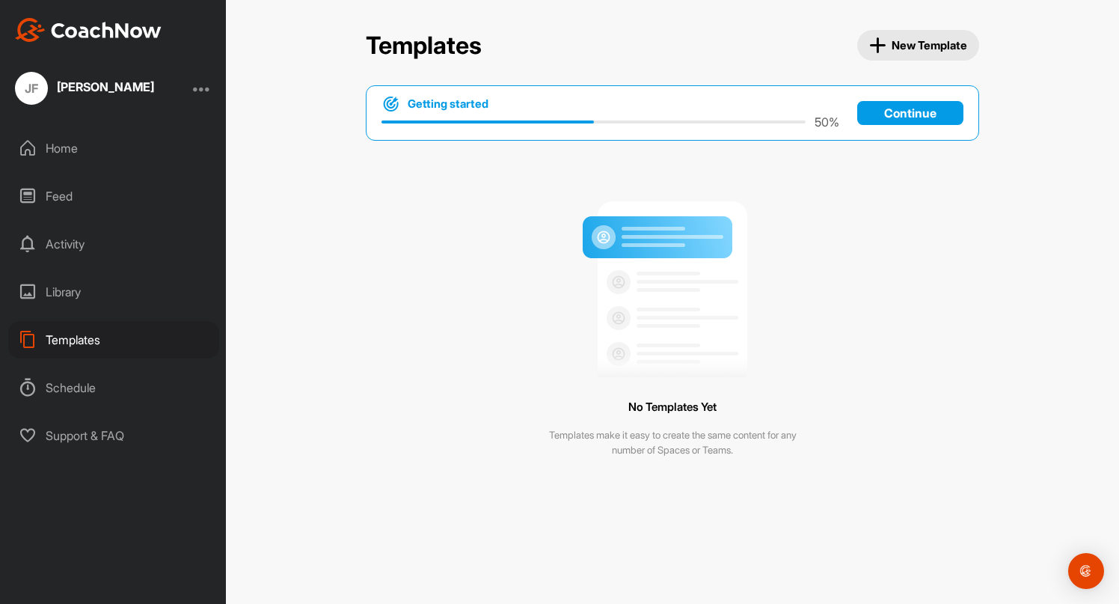
click at [907, 29] on div "Templates New Template Templates New Template Getting started 50 % Continue No …" at bounding box center [672, 302] width 893 height 604
click at [903, 54] on button "New Template" at bounding box center [918, 45] width 123 height 31
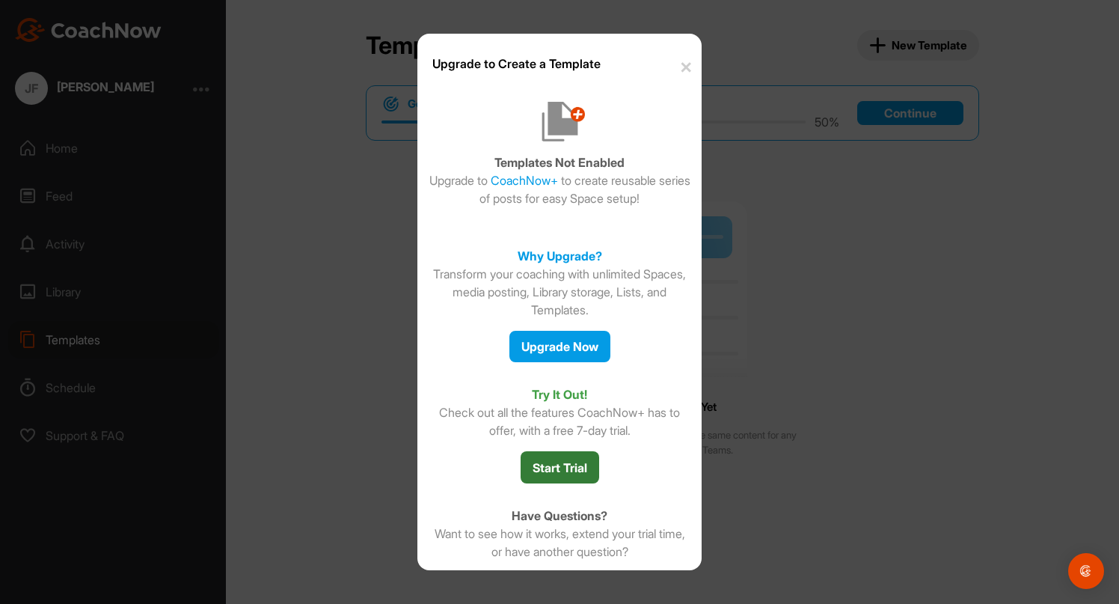
click at [574, 470] on button "Start Trial" at bounding box center [560, 467] width 79 height 32
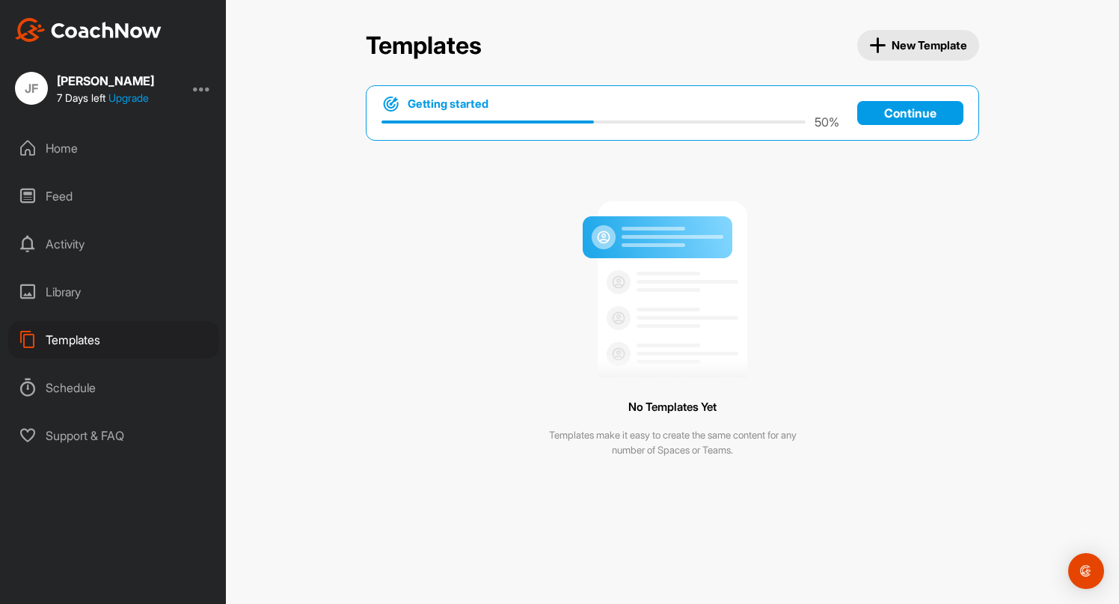
click at [916, 43] on span "New Template" at bounding box center [918, 45] width 99 height 17
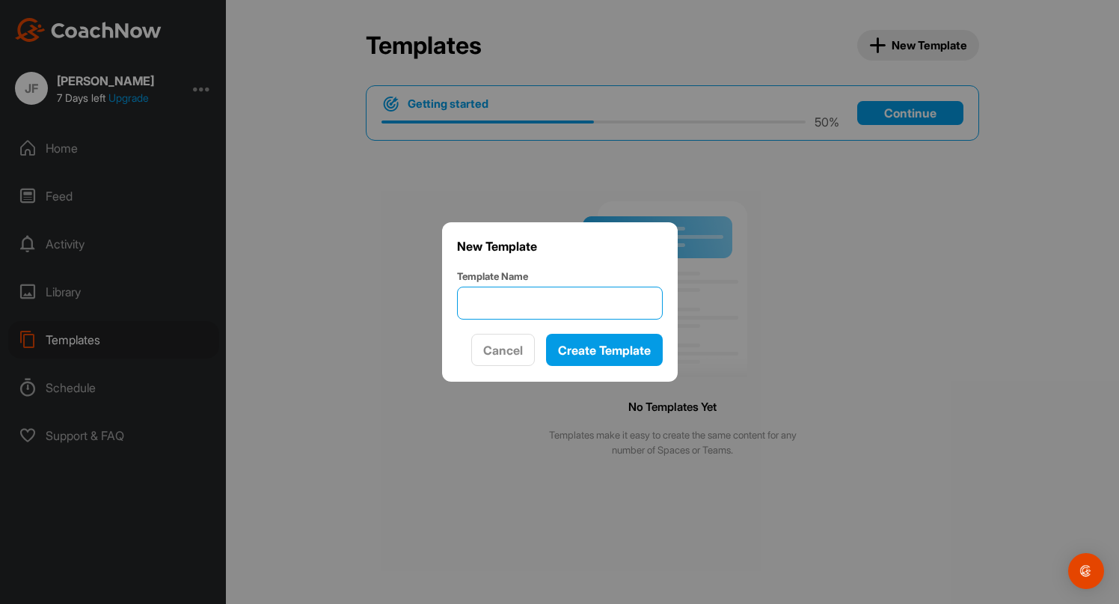
click at [539, 302] on input "Template Name" at bounding box center [560, 302] width 206 height 33
click at [377, 296] on div at bounding box center [559, 302] width 1119 height 604
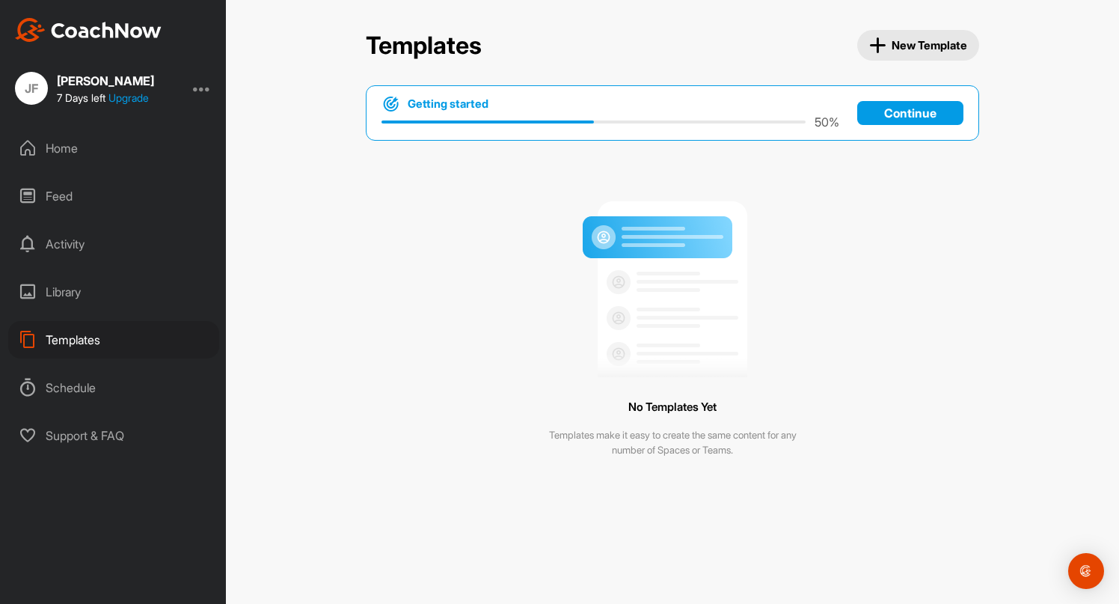
click at [200, 96] on div at bounding box center [202, 88] width 18 height 18
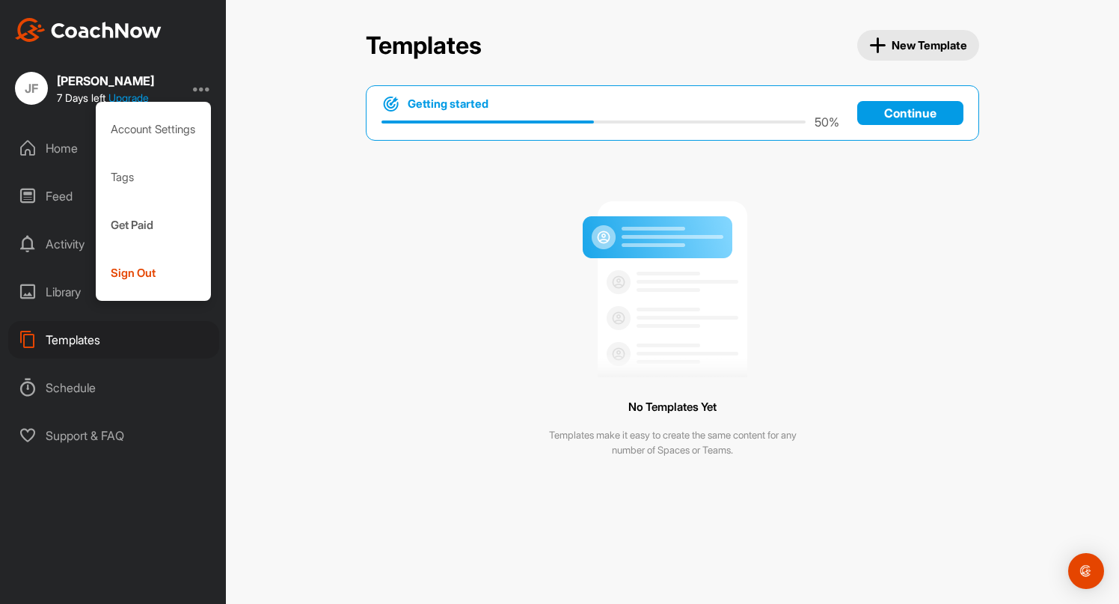
click at [393, 334] on div "No Templates Yet Templates make it easy to create the same content for any numb…" at bounding box center [672, 323] width 613 height 335
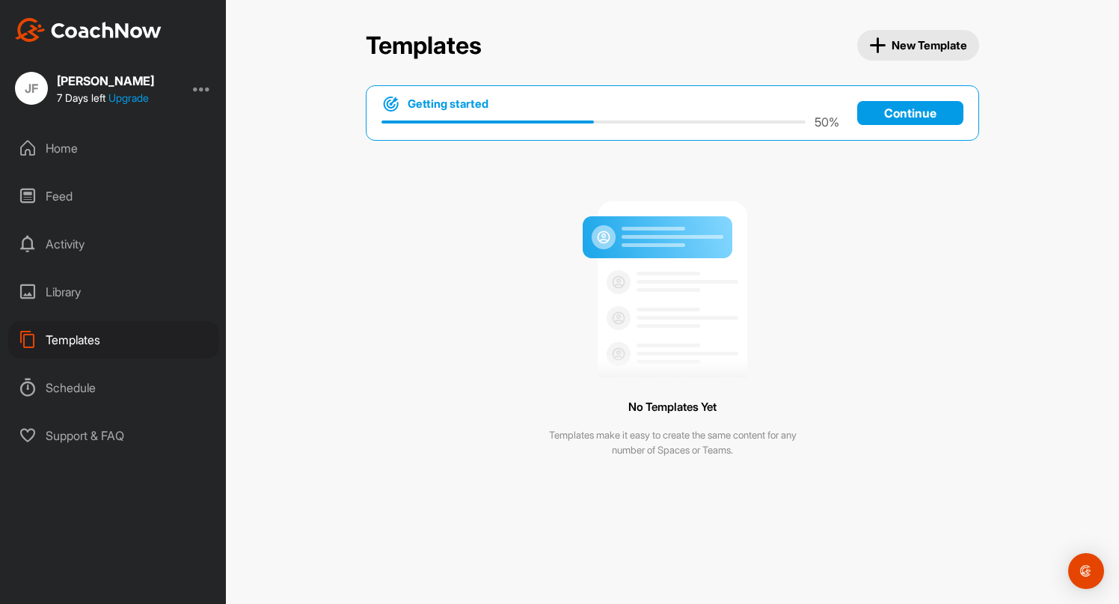
drag, startPoint x: 209, startPoint y: 100, endPoint x: 206, endPoint y: 116, distance: 16.0
click at [209, 100] on div "JF J.C. Freeman 7 Days left Upgrade" at bounding box center [113, 88] width 226 height 33
click at [191, 98] on div "JF J.C. Freeman 7 Days left Upgrade" at bounding box center [113, 88] width 226 height 33
click at [195, 97] on div "JF J.C. Freeman 7 Days left Upgrade" at bounding box center [113, 88] width 226 height 33
click at [199, 91] on div at bounding box center [202, 88] width 18 height 18
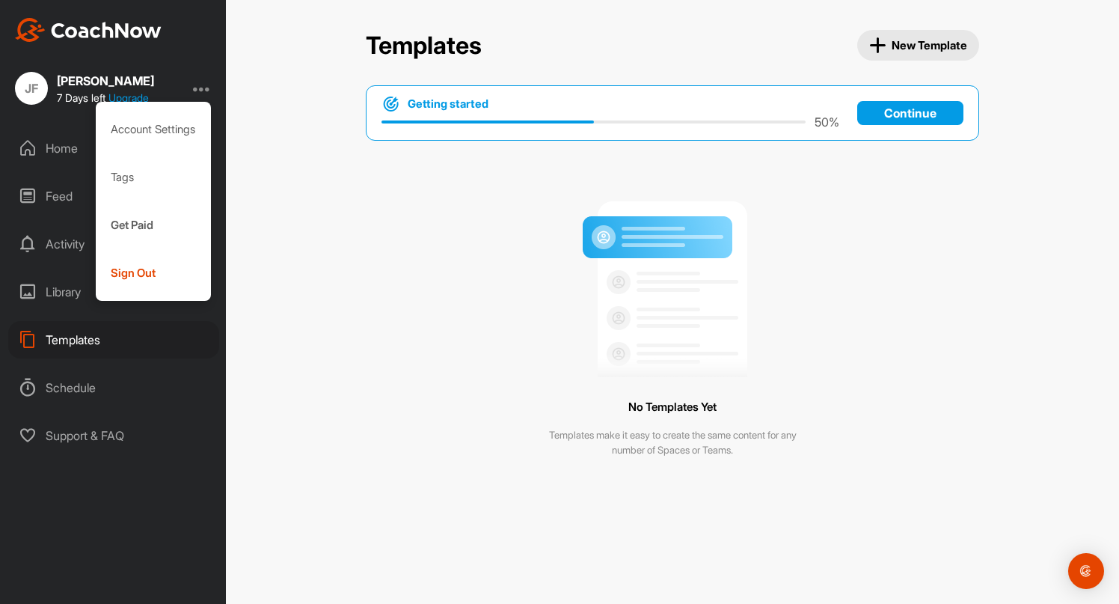
click at [531, 254] on div "No Templates Yet Templates make it easy to create the same content for any numb…" at bounding box center [672, 323] width 613 height 335
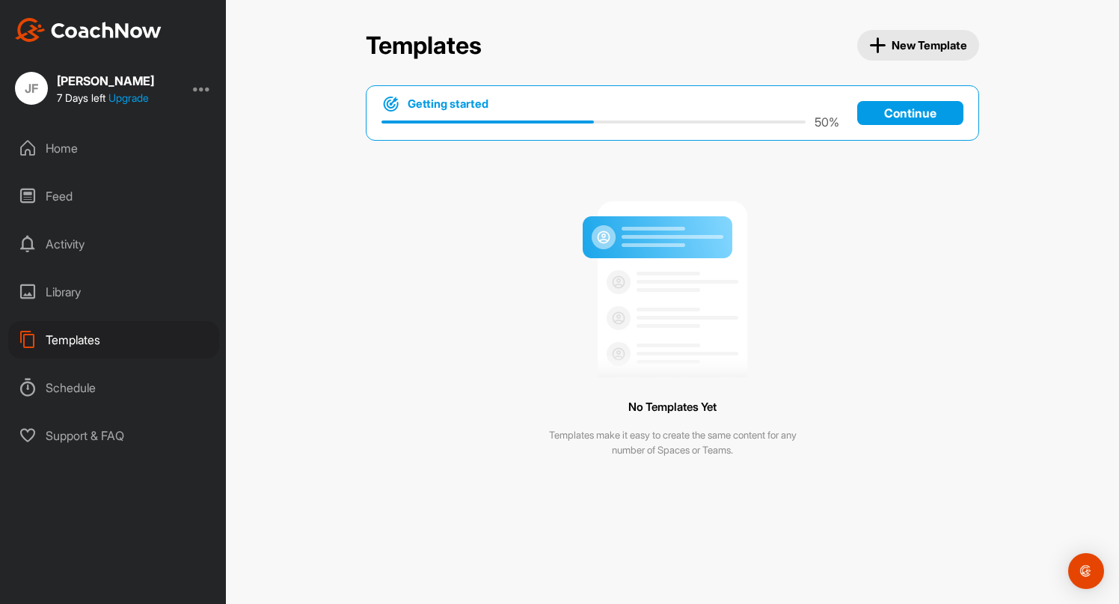
click at [926, 52] on span "New Template" at bounding box center [918, 45] width 99 height 17
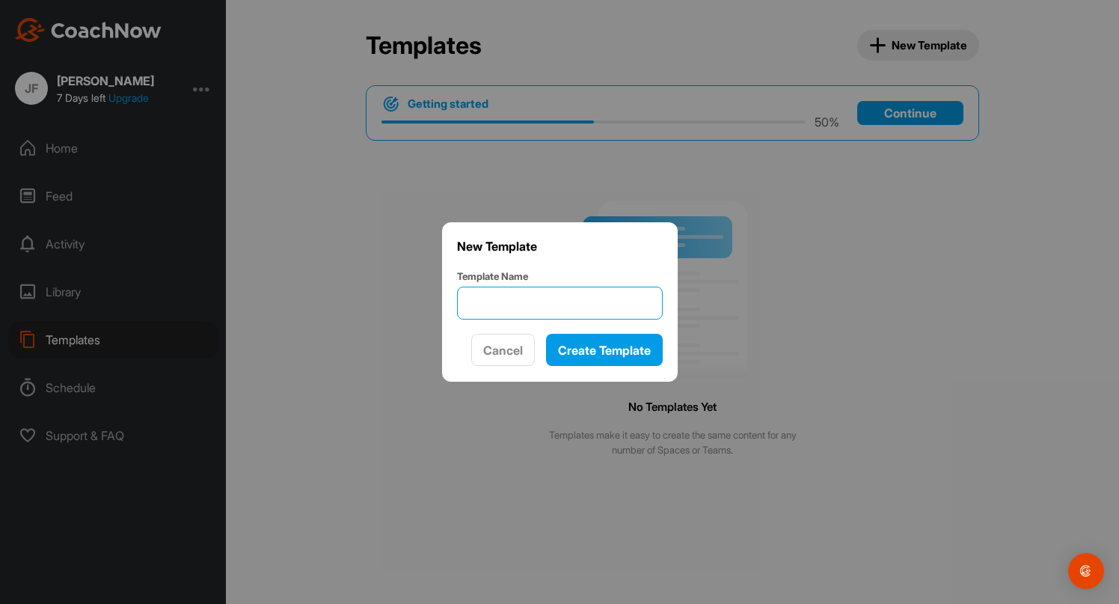
click at [549, 299] on input "Template Name" at bounding box center [560, 302] width 206 height 33
type input "Side by Side Video Analysis"
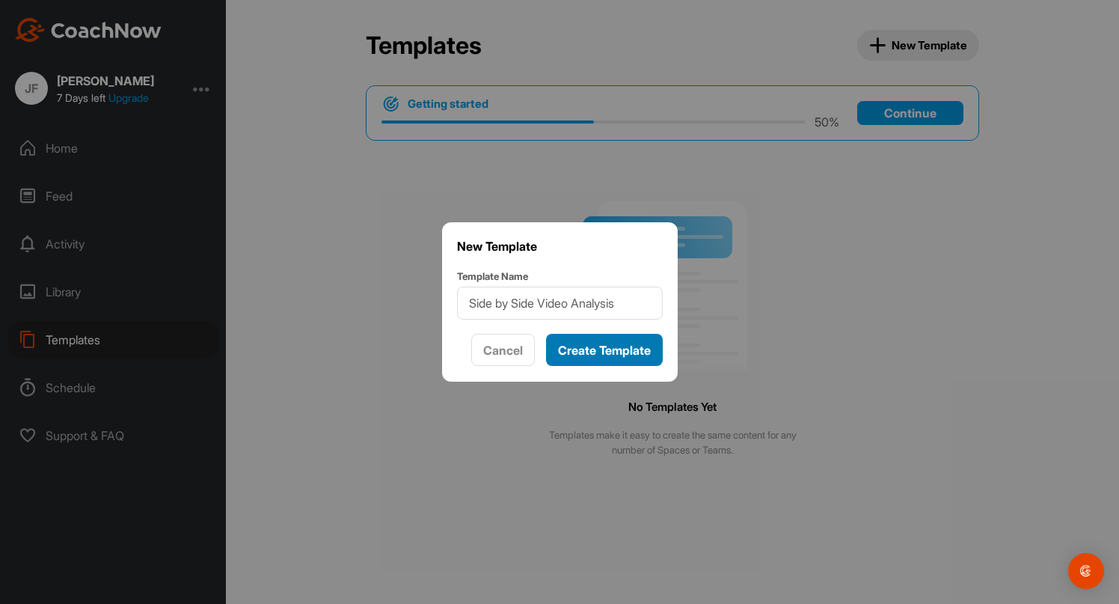
click at [590, 339] on button "Create Template" at bounding box center [604, 350] width 117 height 32
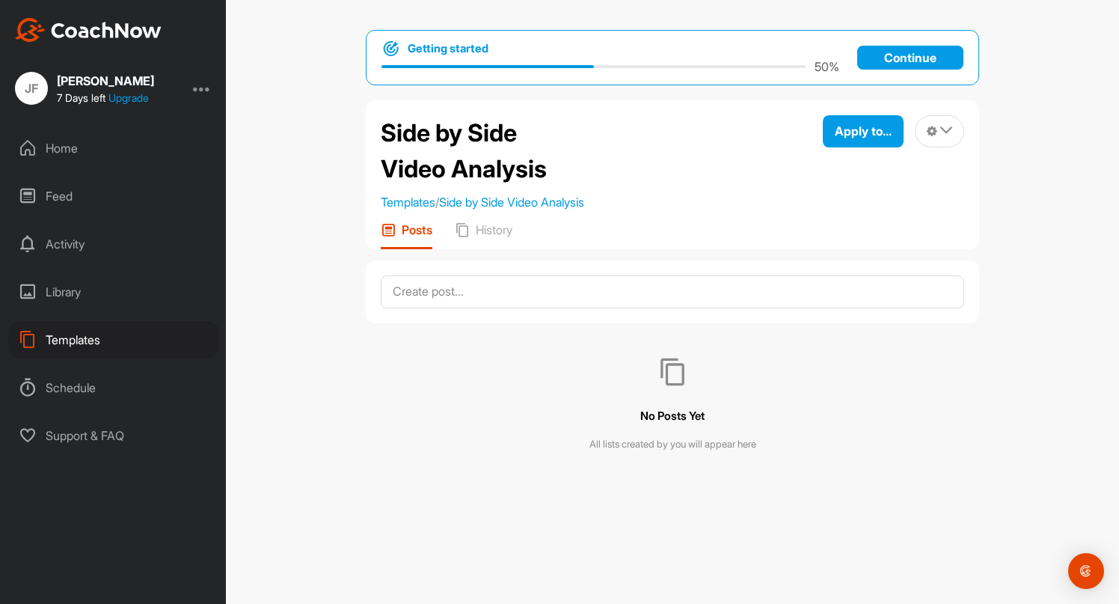
click at [510, 315] on div at bounding box center [672, 291] width 613 height 63
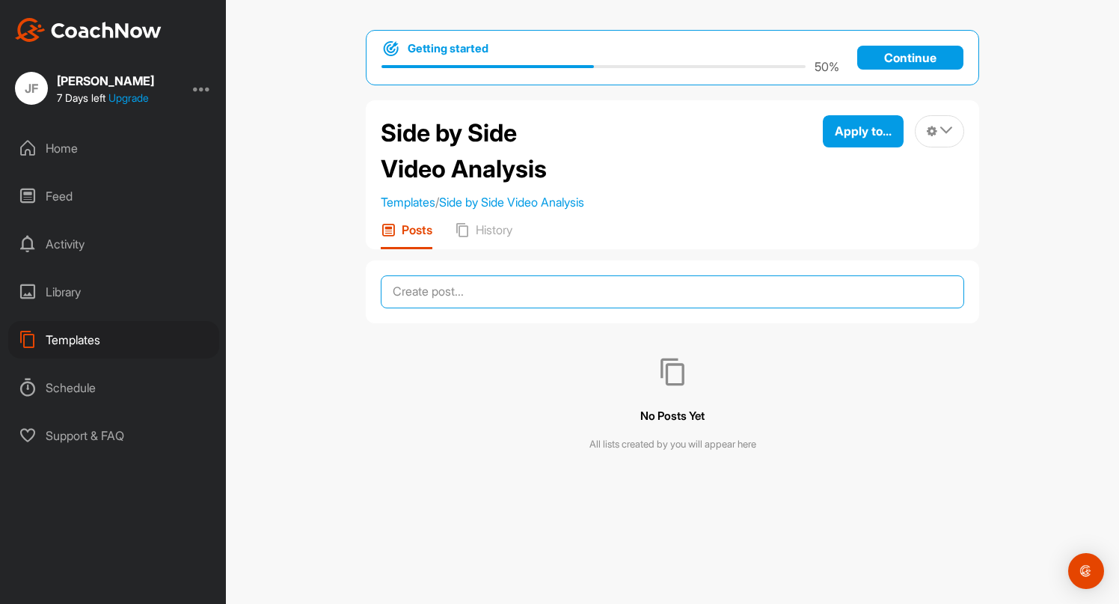
click at [495, 283] on textarea at bounding box center [672, 291] width 583 height 33
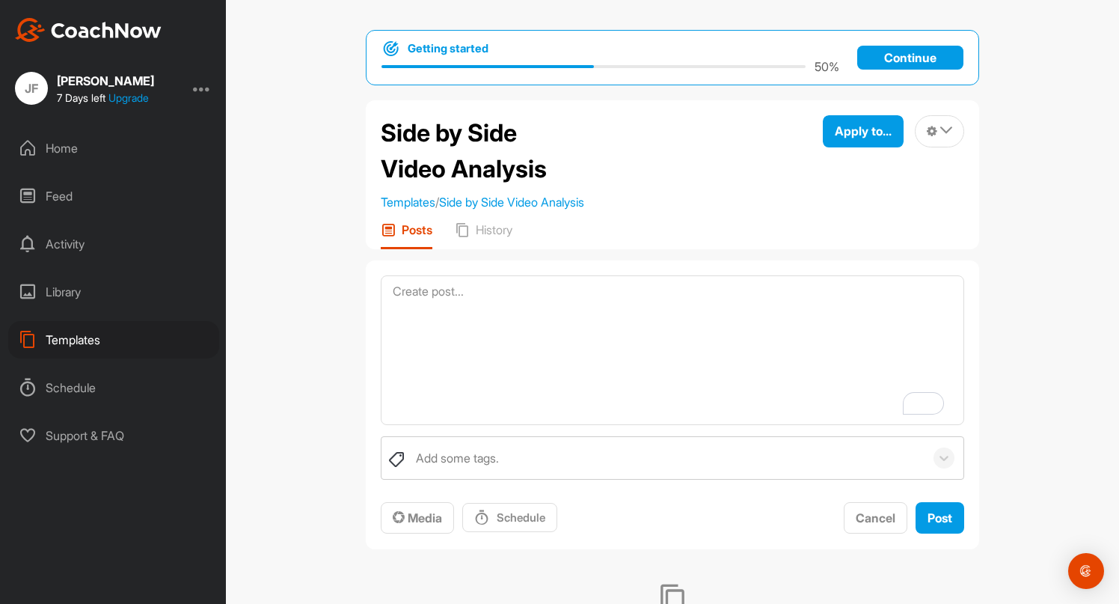
click at [68, 143] on div "Home" at bounding box center [113, 147] width 211 height 37
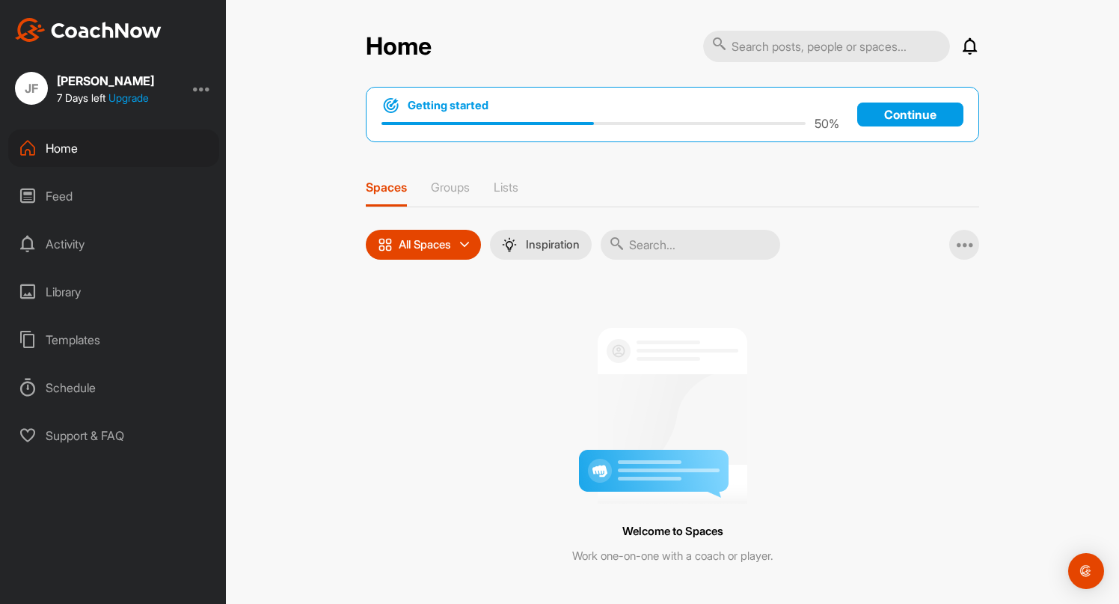
click at [81, 188] on div "Feed" at bounding box center [113, 195] width 211 height 37
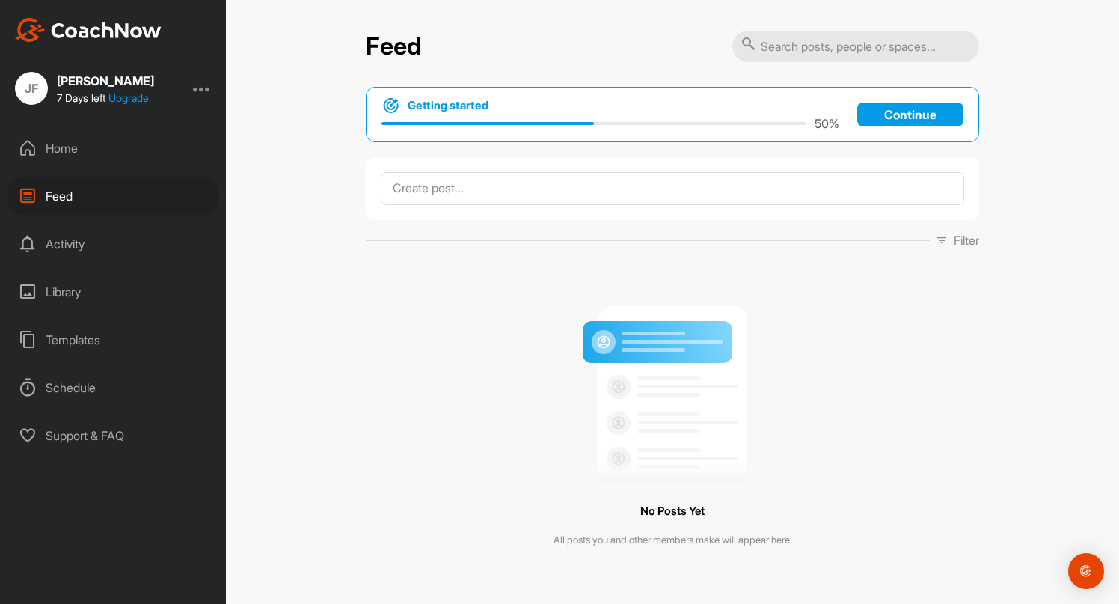
click at [70, 222] on div "Home Feed Activity Library Templates Schedule Support & FAQ" at bounding box center [113, 291] width 226 height 325
click at [73, 242] on div "Activity" at bounding box center [113, 243] width 211 height 37
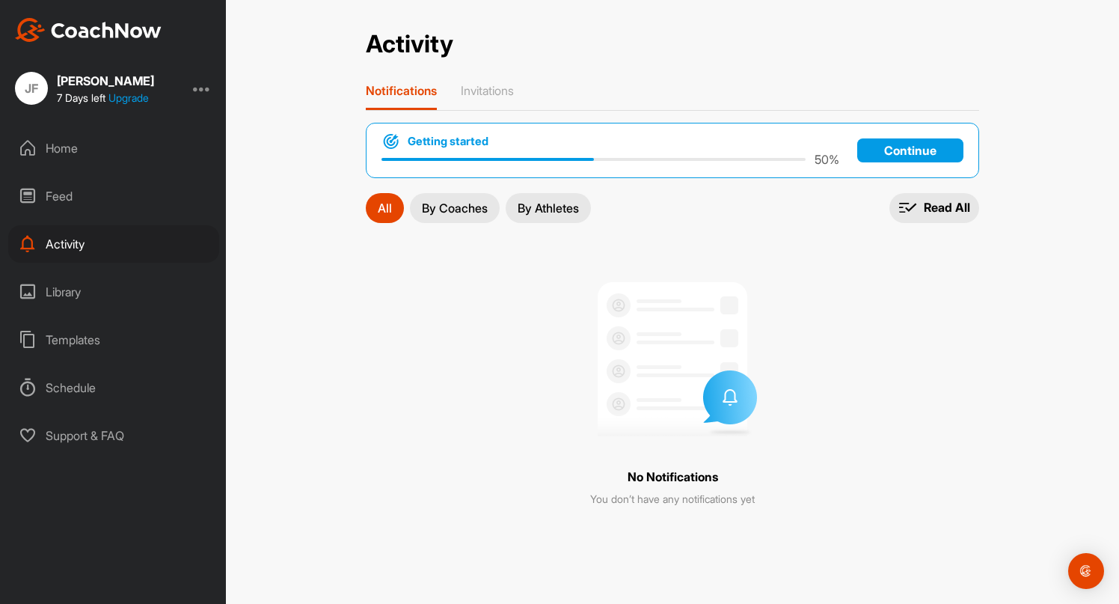
click at [877, 144] on p "Continue" at bounding box center [910, 150] width 106 height 24
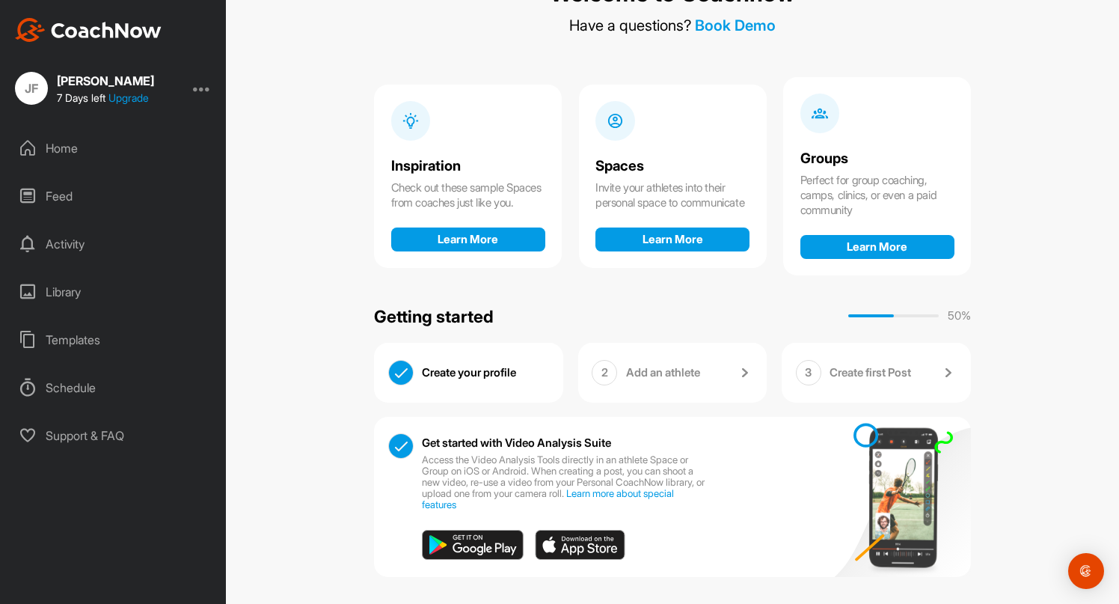
scroll to position [88, 0]
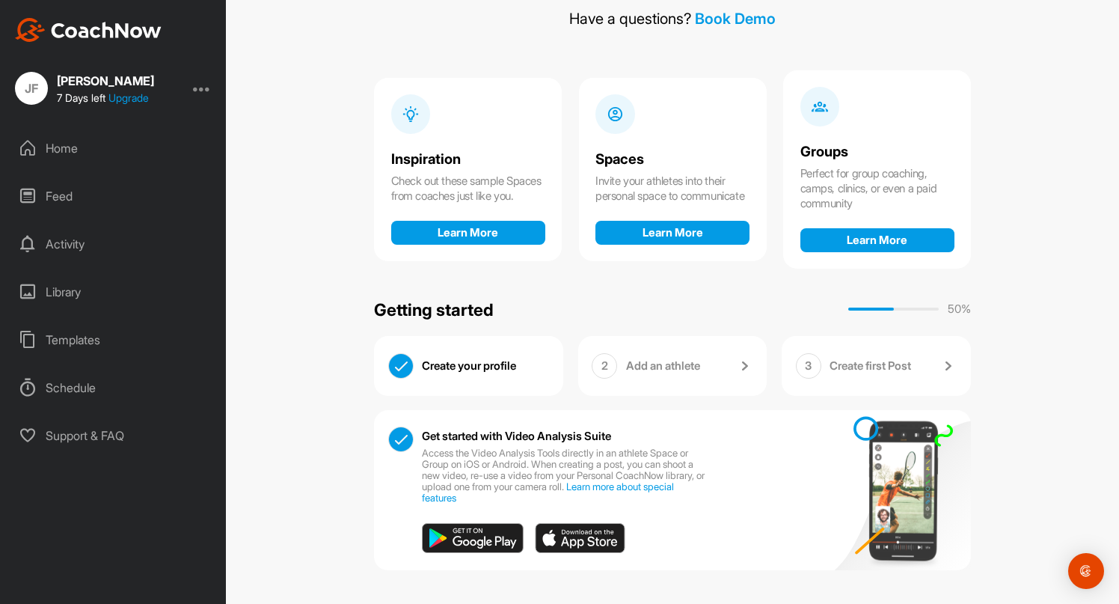
click at [68, 292] on div "Library" at bounding box center [113, 291] width 211 height 37
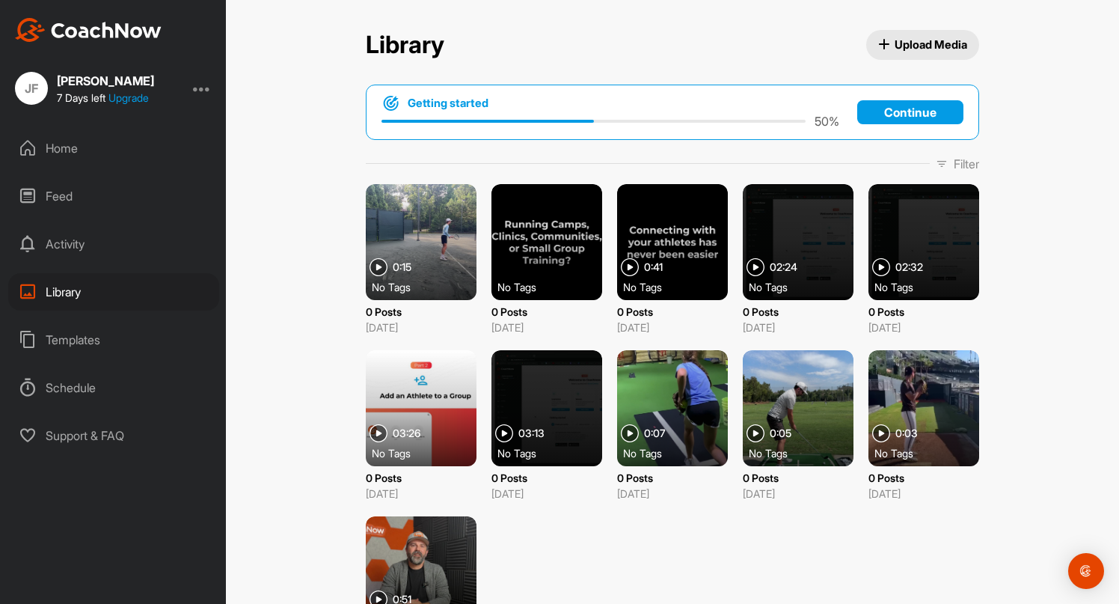
click at [936, 42] on span "Upload Media" at bounding box center [923, 45] width 90 height 16
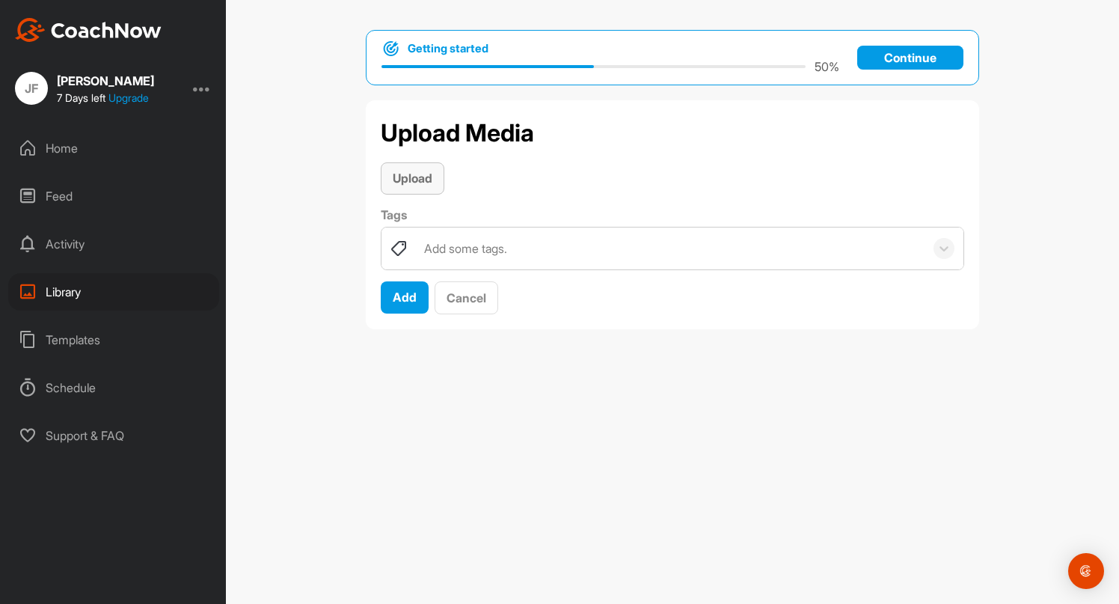
click at [411, 183] on span "Upload" at bounding box center [413, 178] width 40 height 15
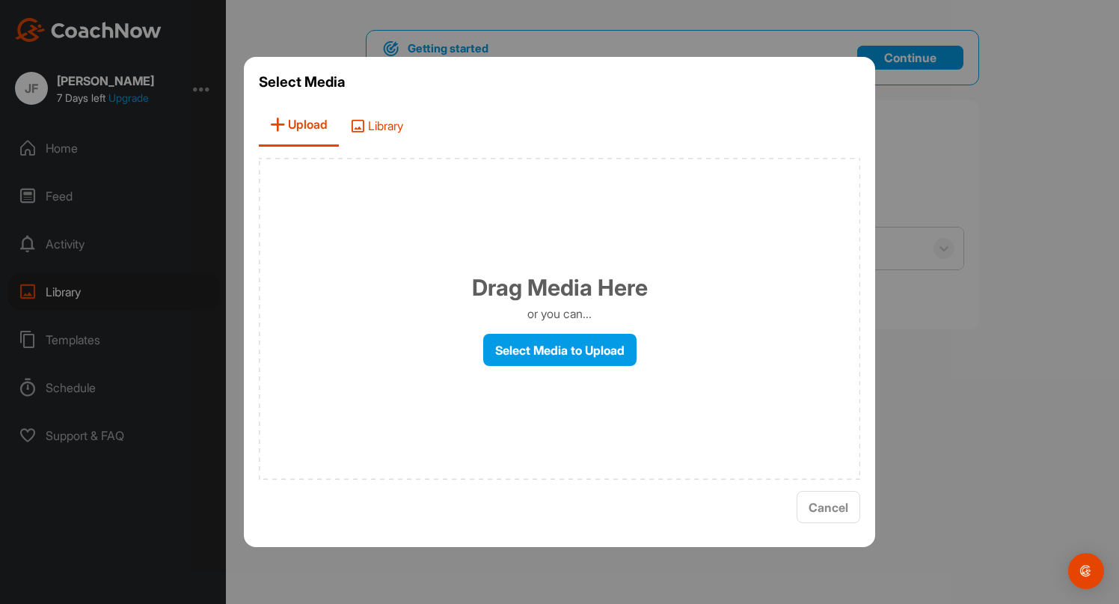
click at [410, 125] on span "Library" at bounding box center [377, 125] width 76 height 43
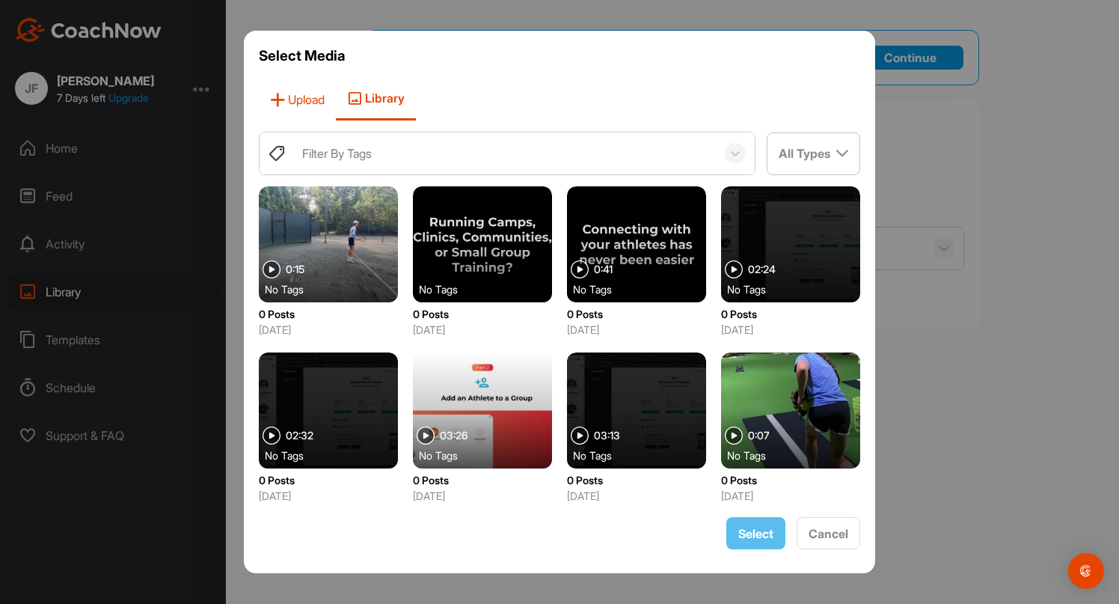
click at [299, 110] on span "Upload" at bounding box center [297, 99] width 77 height 43
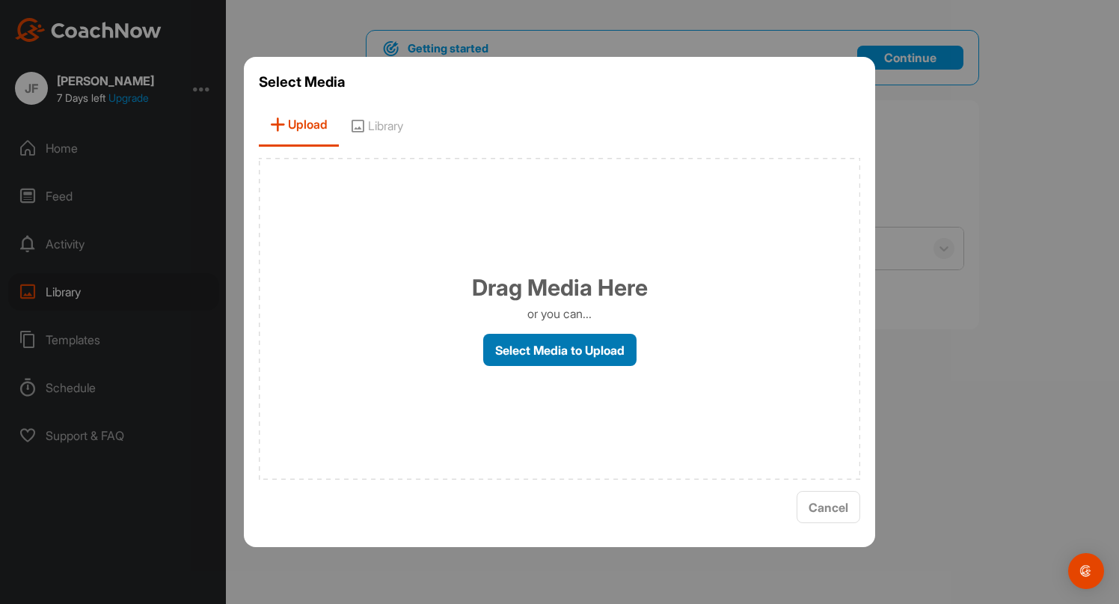
click at [562, 355] on label "Select Media to Upload" at bounding box center [559, 350] width 153 height 32
click at [0, 0] on input "Select Media to Upload" at bounding box center [0, 0] width 0 height 0
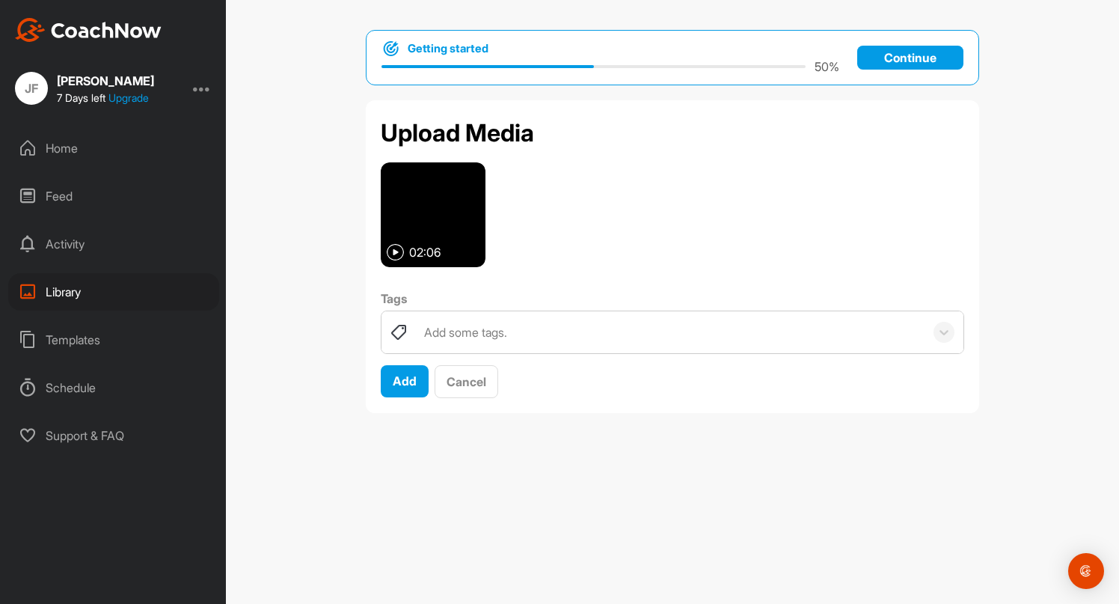
click at [458, 234] on img at bounding box center [433, 214] width 105 height 105
click at [411, 386] on span "Add" at bounding box center [405, 380] width 24 height 15
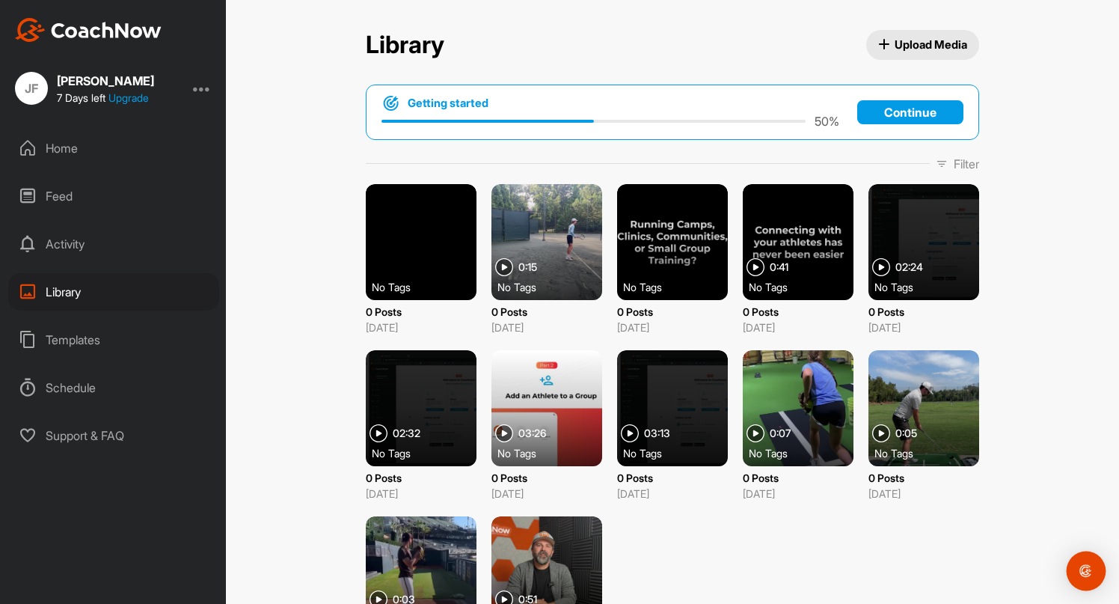
click at [1082, 575] on img "Open Intercom Messenger" at bounding box center [1085, 570] width 19 height 19
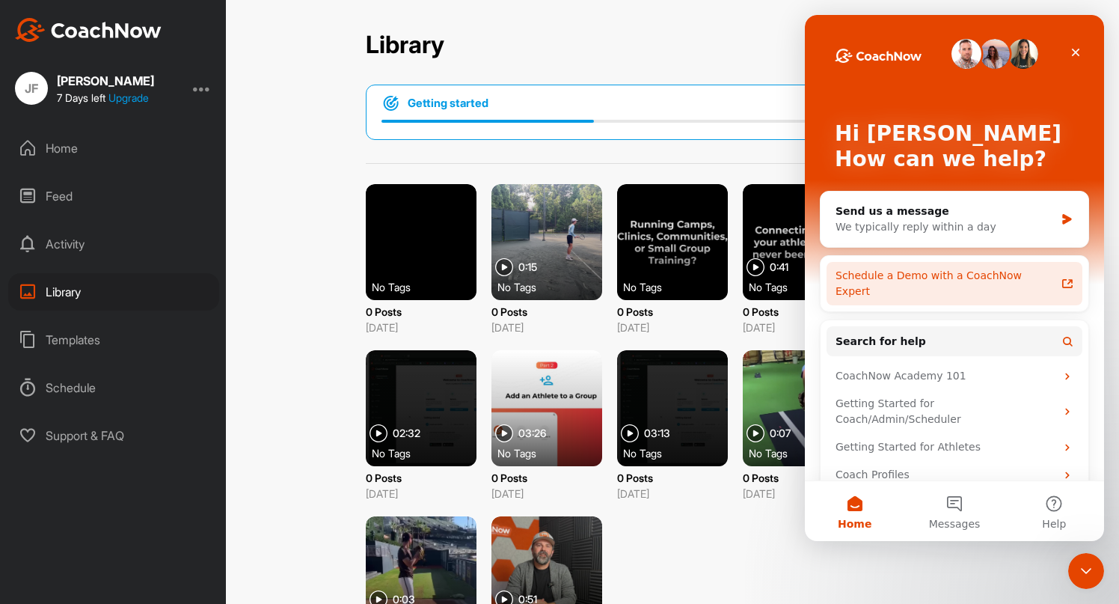
click at [996, 272] on div "Schedule a Demo with a CoachNow Expert" at bounding box center [946, 283] width 220 height 31
